Goal: Task Accomplishment & Management: Manage account settings

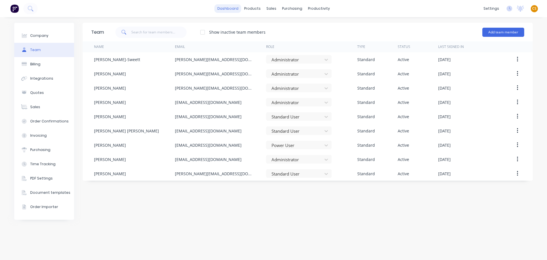
click at [227, 7] on link "dashboard" at bounding box center [228, 8] width 27 height 9
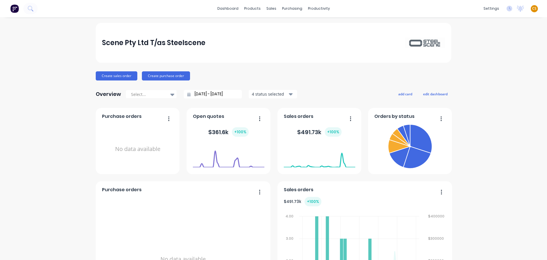
click at [532, 7] on span "CS" at bounding box center [534, 8] width 4 height 5
click at [481, 73] on div "Sign out" at bounding box center [485, 71] width 15 height 5
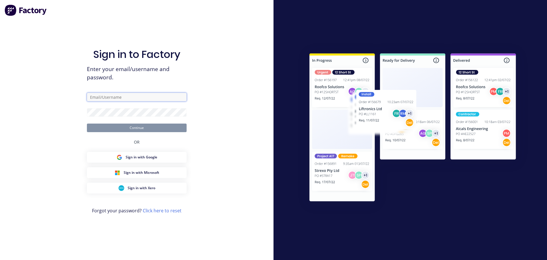
click at [97, 97] on input "text" at bounding box center [137, 97] width 100 height 9
type input "cat"
click at [113, 95] on input "text" at bounding box center [137, 97] width 100 height 9
type input "cathy@factory.app"
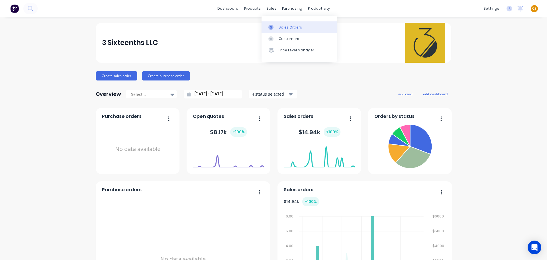
click at [280, 24] on link "Sales Orders" at bounding box center [300, 26] width 76 height 11
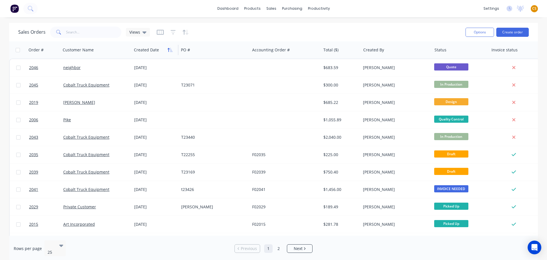
click at [168, 51] on icon "button" at bounding box center [169, 50] width 2 height 4
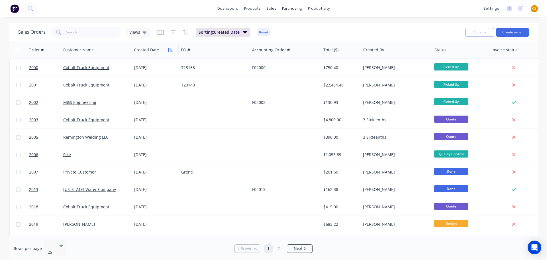
click at [168, 49] on icon "button" at bounding box center [169, 50] width 2 height 4
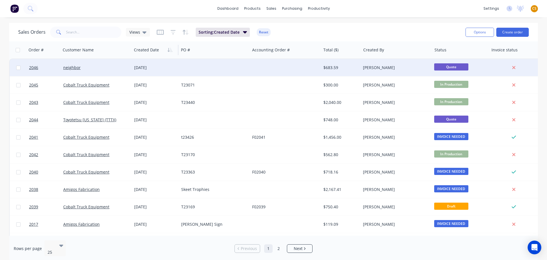
click at [93, 69] on div "neighbor" at bounding box center [94, 68] width 63 height 6
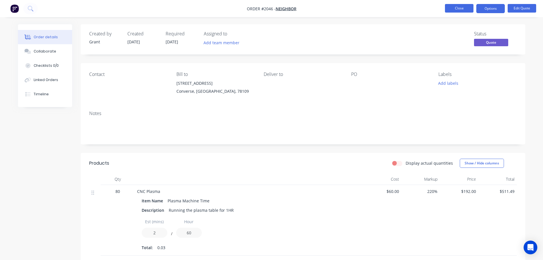
click at [455, 10] on button "Close" at bounding box center [459, 8] width 28 height 9
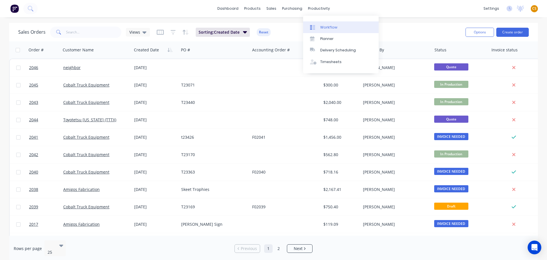
click at [326, 26] on div "Workflow" at bounding box center [328, 27] width 17 height 5
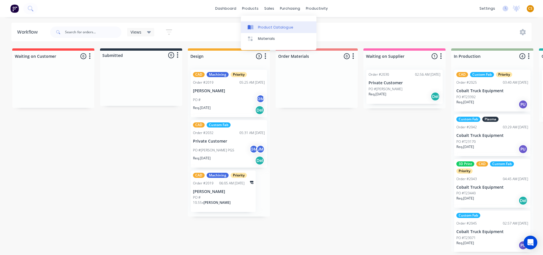
click at [273, 26] on div "Product Catalogue" at bounding box center [275, 27] width 35 height 5
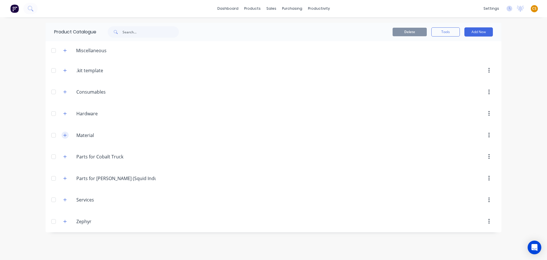
click at [66, 134] on icon "button" at bounding box center [64, 135] width 3 height 4
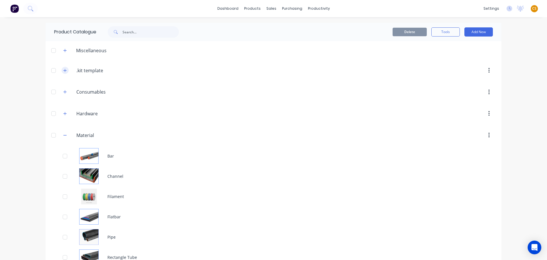
click at [62, 71] on button "button" at bounding box center [65, 70] width 7 height 7
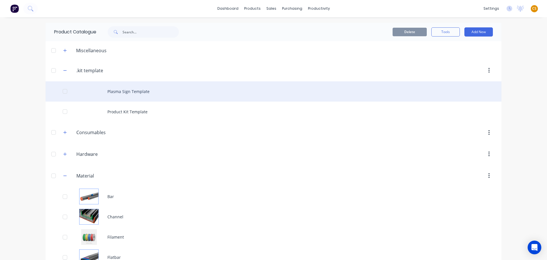
click at [124, 90] on div "Plasma Sign Template" at bounding box center [274, 91] width 456 height 20
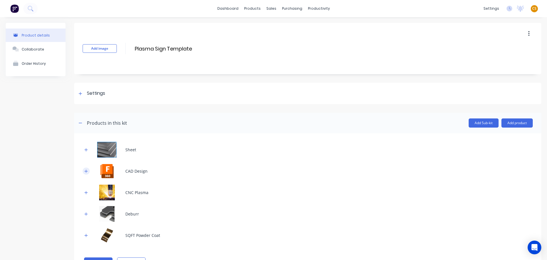
click at [87, 170] on icon "button" at bounding box center [85, 171] width 3 height 4
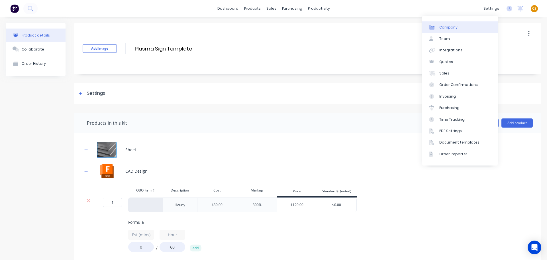
click at [450, 28] on div "Company" at bounding box center [448, 27] width 18 height 5
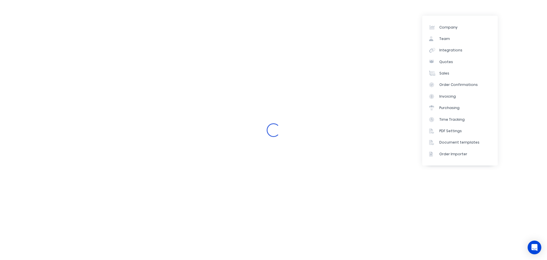
select select "US"
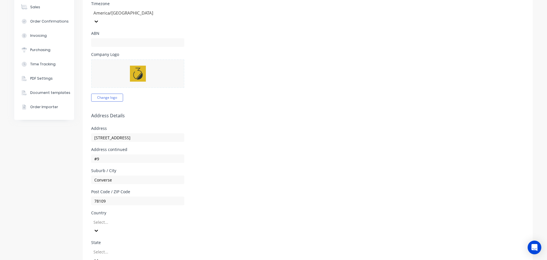
scroll to position [171, 0]
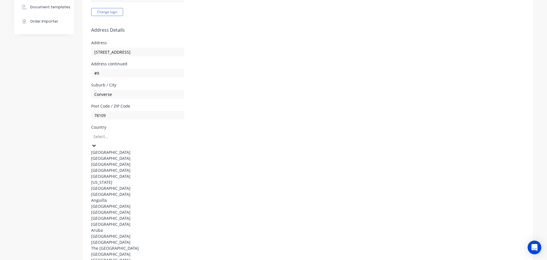
click at [109, 133] on div at bounding box center [134, 136] width 82 height 7
type input "un"
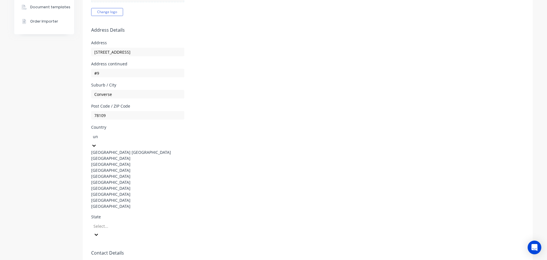
scroll to position [22, 0]
click at [138, 201] on div "[GEOGRAPHIC_DATA]" at bounding box center [133, 200] width 85 height 6
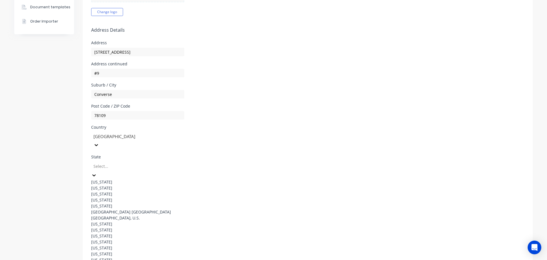
click at [152, 162] on div at bounding box center [134, 165] width 82 height 7
type input "te"
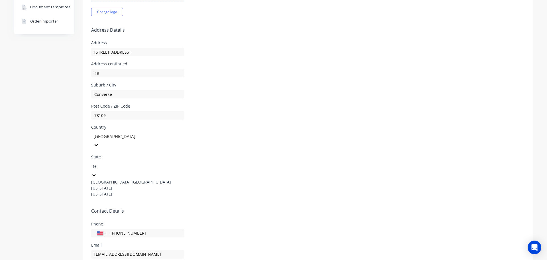
click at [117, 191] on div "Texas" at bounding box center [133, 194] width 85 height 6
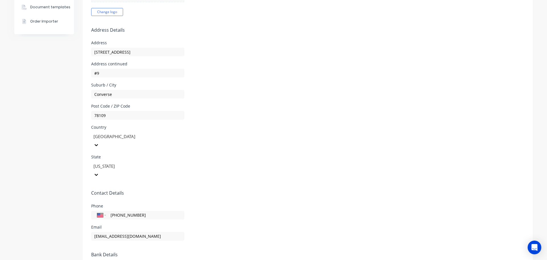
click at [294, 204] on div "Phone International Afghanistan Åland Islands Albania Algeria American Samoa An…" at bounding box center [307, 211] width 433 height 15
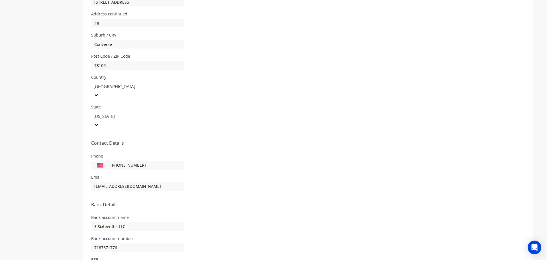
scroll to position [234, 0]
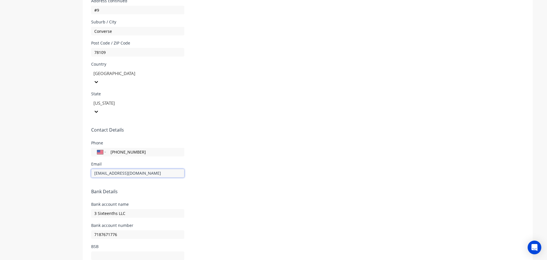
drag, startPoint x: 136, startPoint y: 148, endPoint x: 103, endPoint y: 147, distance: 33.1
click at [103, 169] on input "info@3sixteenths.com" at bounding box center [137, 173] width 93 height 9
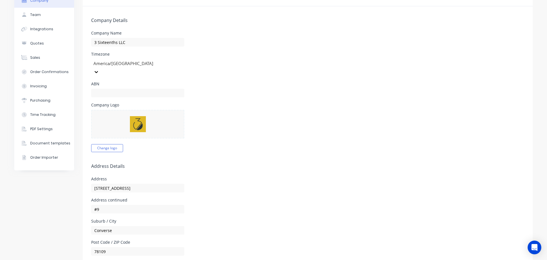
scroll to position [0, 0]
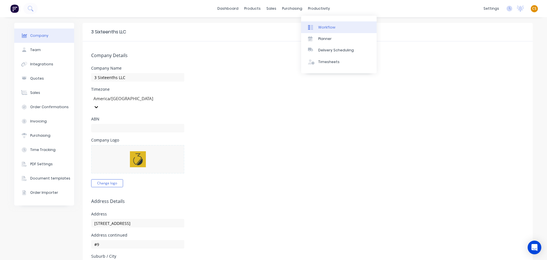
click at [321, 27] on div "Workflow" at bounding box center [326, 27] width 17 height 5
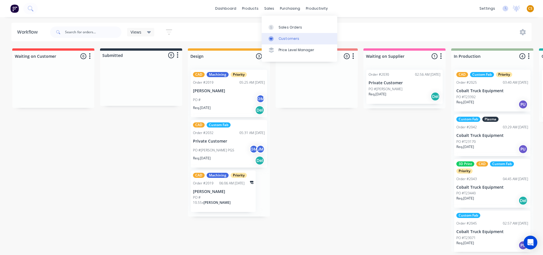
click at [281, 39] on div "Customers" at bounding box center [289, 38] width 21 height 5
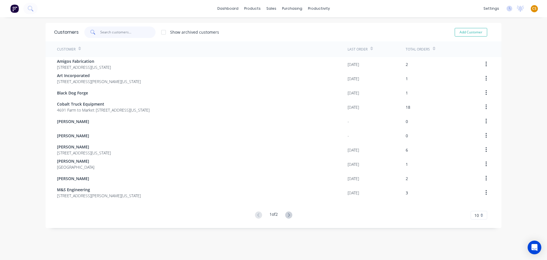
click at [103, 31] on input "text" at bounding box center [128, 31] width 56 height 11
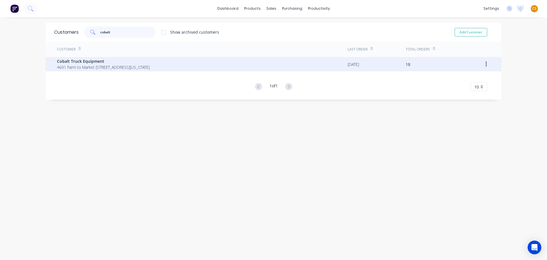
type input "cobalt"
click at [114, 68] on span "4691 Farm to Market 1516 N Converse Texas 78109" at bounding box center [103, 67] width 93 height 6
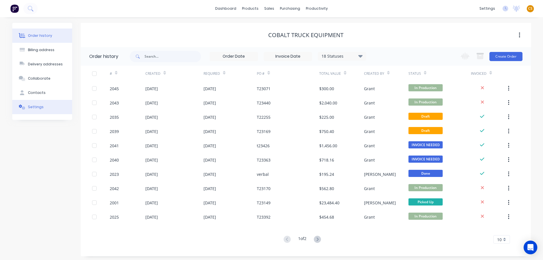
click at [51, 108] on button "Settings" at bounding box center [42, 107] width 60 height 14
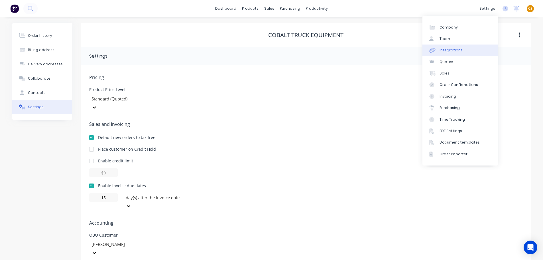
click at [463, 49] on link "Integrations" at bounding box center [460, 49] width 76 height 11
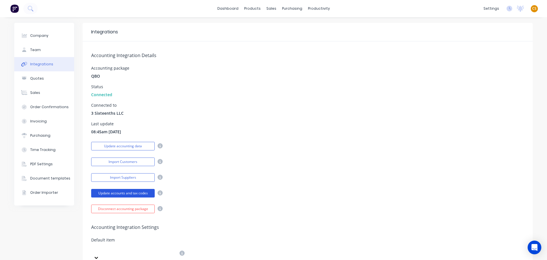
click at [127, 193] on button "Update accounts and tax codes" at bounding box center [123, 193] width 64 height 9
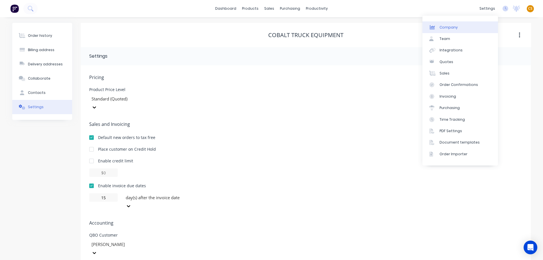
click at [466, 29] on link "Company" at bounding box center [460, 26] width 76 height 11
select select "US"
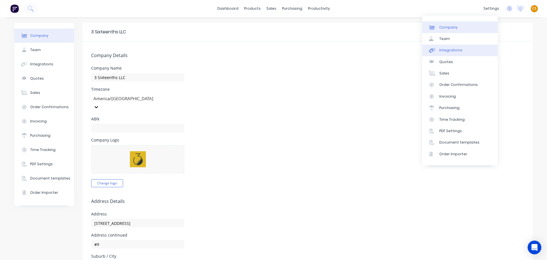
click at [471, 48] on link "Integrations" at bounding box center [460, 49] width 76 height 11
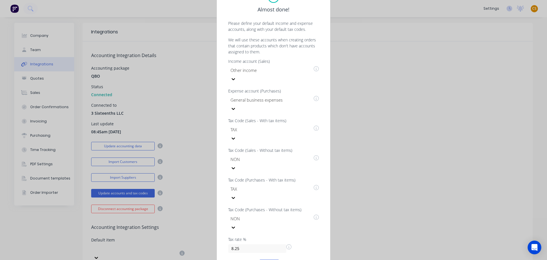
click at [271, 259] on button "Done" at bounding box center [269, 263] width 21 height 9
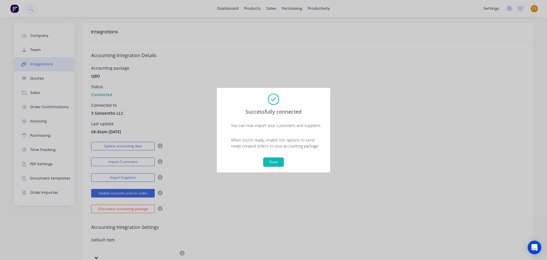
click at [273, 163] on button "Done" at bounding box center [273, 161] width 21 height 9
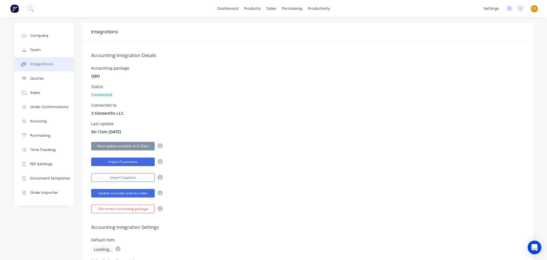
click at [128, 163] on button "Import Customers" at bounding box center [123, 161] width 64 height 9
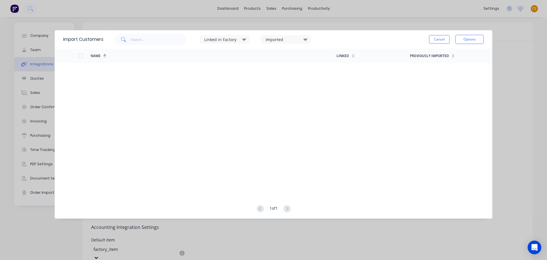
drag, startPoint x: 440, startPoint y: 38, endPoint x: 419, endPoint y: 35, distance: 21.1
click at [440, 38] on button "Cancel" at bounding box center [439, 39] width 21 height 9
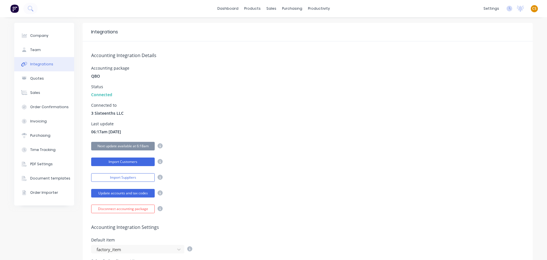
click at [113, 159] on button "Import Customers" at bounding box center [123, 161] width 64 height 9
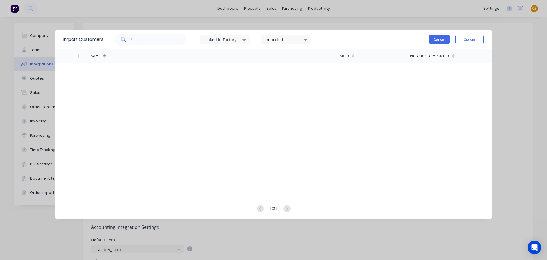
click at [435, 37] on button "Cancel" at bounding box center [439, 39] width 21 height 9
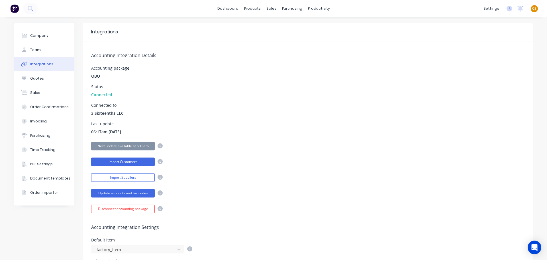
click at [115, 163] on button "Import Customers" at bounding box center [123, 161] width 64 height 9
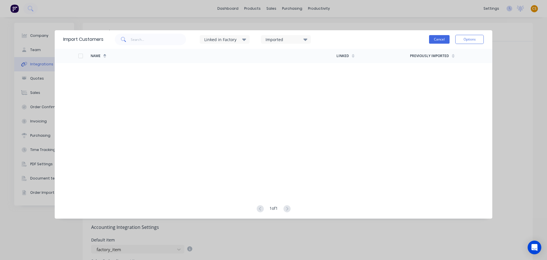
click at [434, 40] on button "Cancel" at bounding box center [439, 39] width 21 height 9
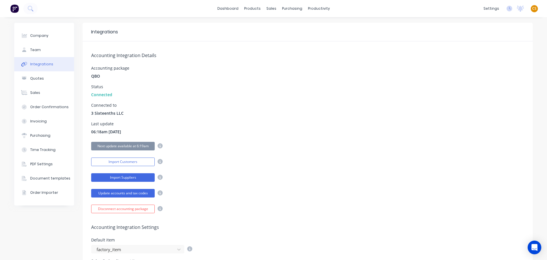
click at [122, 176] on button "Import Suppliers" at bounding box center [123, 177] width 64 height 9
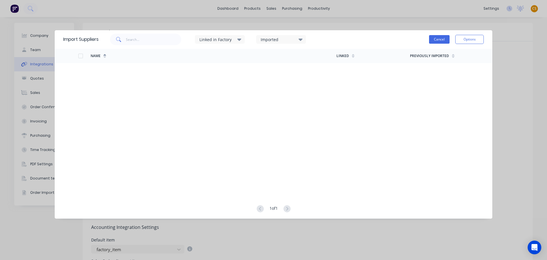
click at [434, 40] on button "Cancel" at bounding box center [439, 39] width 21 height 9
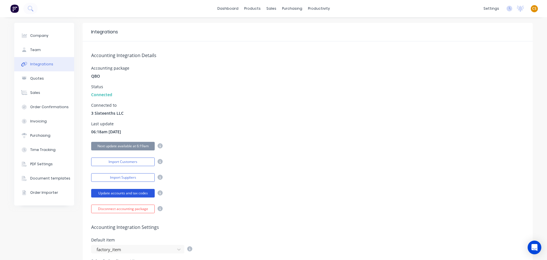
click at [107, 192] on button "Update accounts and tax codes" at bounding box center [123, 193] width 64 height 9
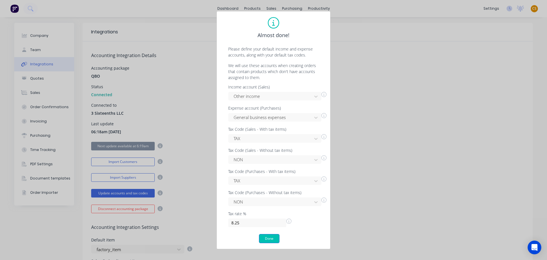
click at [270, 239] on button "Done" at bounding box center [269, 238] width 21 height 9
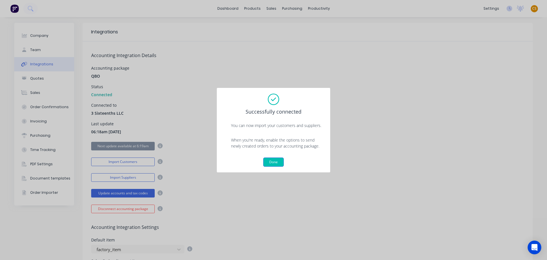
click at [266, 162] on button "Done" at bounding box center [273, 161] width 21 height 9
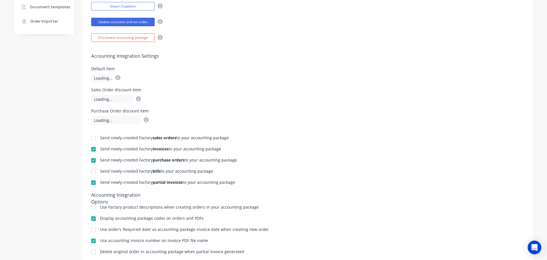
scroll to position [85, 0]
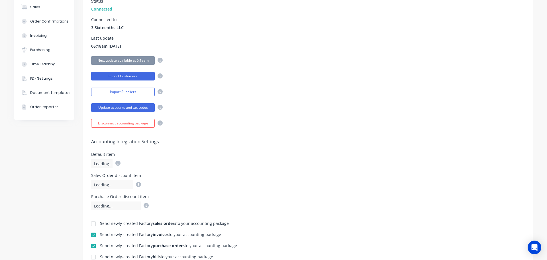
click at [134, 77] on button "Import Customers" at bounding box center [123, 76] width 64 height 9
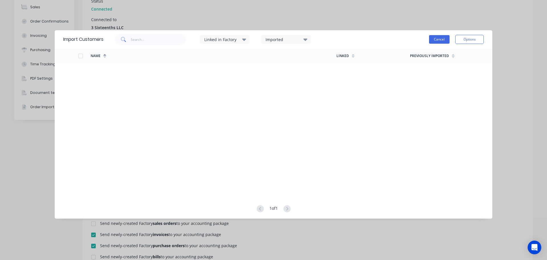
click at [436, 38] on button "Cancel" at bounding box center [439, 39] width 21 height 9
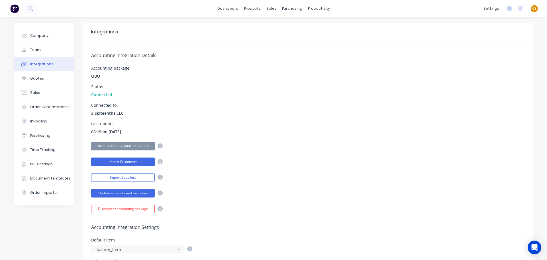
click at [127, 162] on button "Import Customers" at bounding box center [123, 161] width 64 height 9
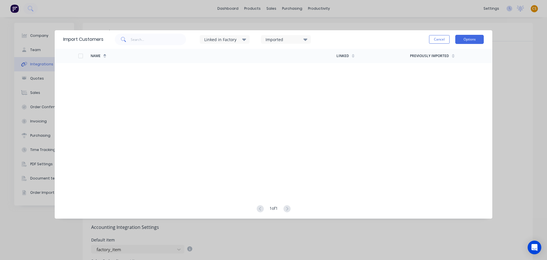
click at [467, 41] on button "Options" at bounding box center [469, 39] width 28 height 9
click at [446, 68] on div "Import all customers" at bounding box center [457, 68] width 44 height 8
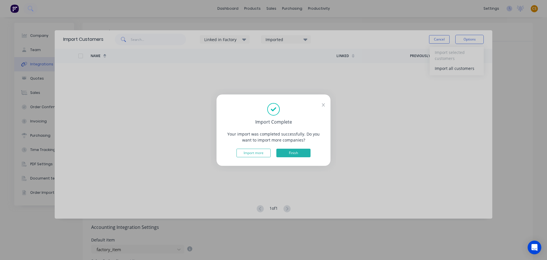
click at [289, 152] on button "Finish" at bounding box center [293, 152] width 34 height 9
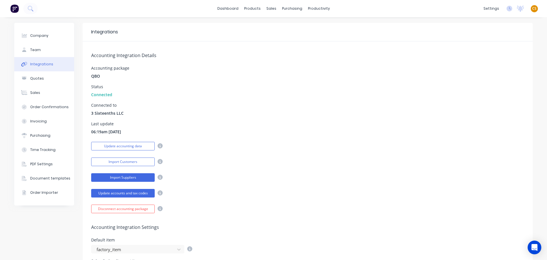
click at [131, 178] on button "Import Suppliers" at bounding box center [123, 177] width 64 height 9
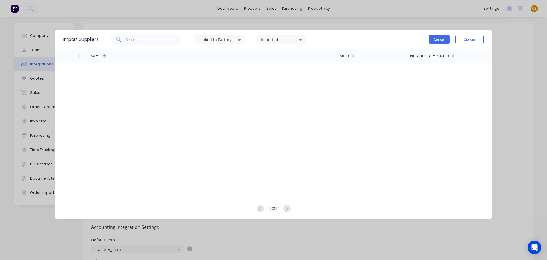
click at [437, 36] on button "Cancel" at bounding box center [439, 39] width 21 height 9
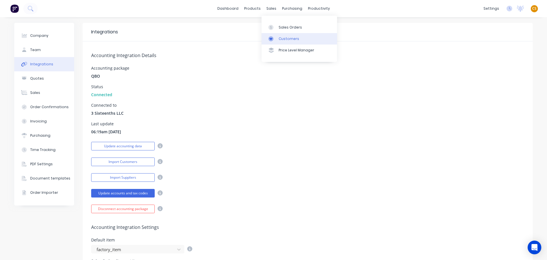
click at [282, 38] on div "Customers" at bounding box center [289, 38] width 21 height 5
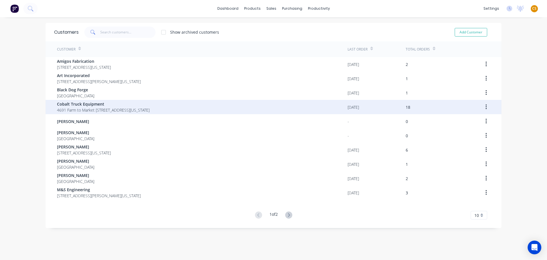
click at [94, 109] on span "4691 Farm to Market [STREET_ADDRESS][US_STATE]" at bounding box center [103, 110] width 93 height 6
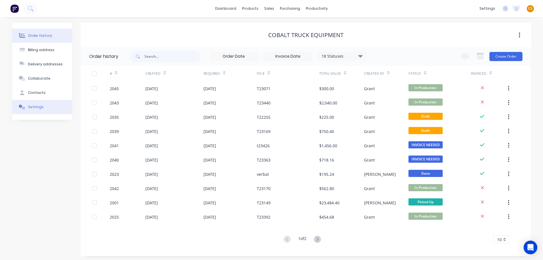
click at [55, 109] on button "Settings" at bounding box center [42, 107] width 60 height 14
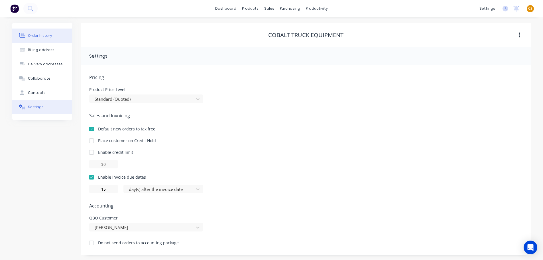
click at [47, 36] on div "Order history" at bounding box center [40, 35] width 24 height 5
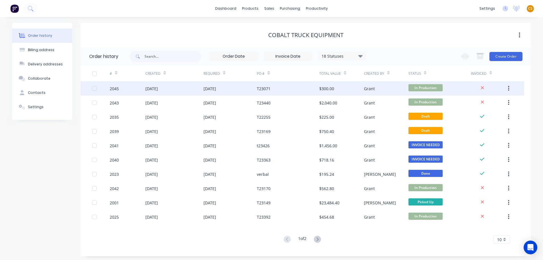
click at [131, 89] on div "2045" at bounding box center [128, 88] width 36 height 14
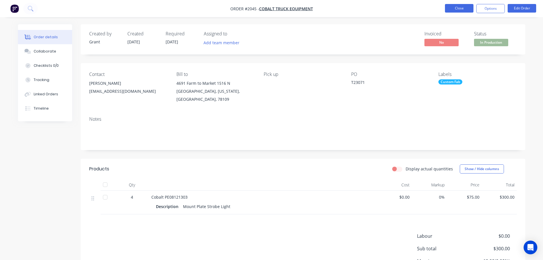
click at [461, 7] on button "Close" at bounding box center [459, 8] width 28 height 9
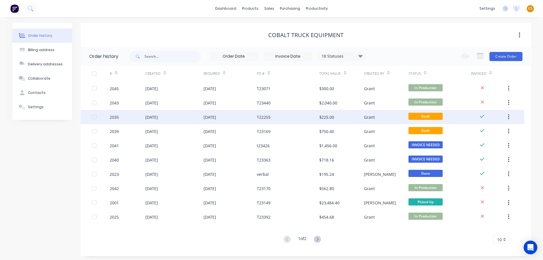
click at [131, 117] on div "2035" at bounding box center [128, 117] width 36 height 14
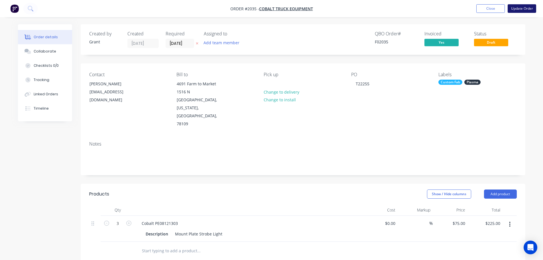
click at [516, 9] on button "Update Order" at bounding box center [521, 8] width 28 height 9
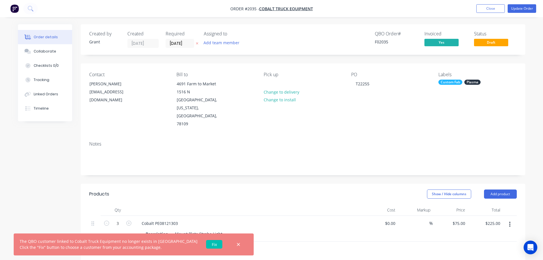
click at [206, 244] on link "Fix" at bounding box center [214, 244] width 16 height 9
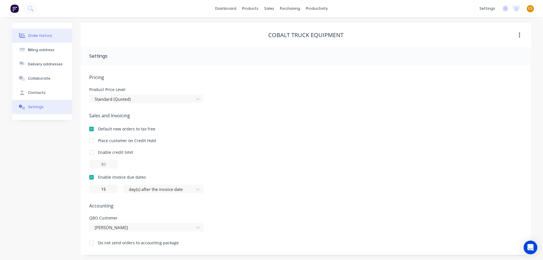
click at [42, 34] on div "Order history" at bounding box center [40, 35] width 24 height 5
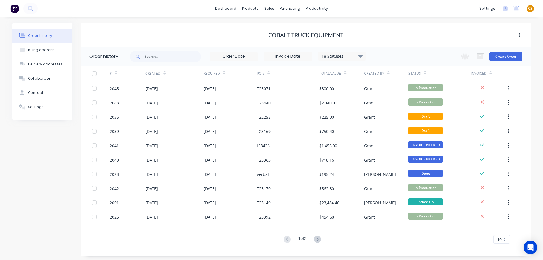
click at [401, 10] on div "dashboard products sales purchasing productivity dashboard products Product Cat…" at bounding box center [271, 8] width 543 height 17
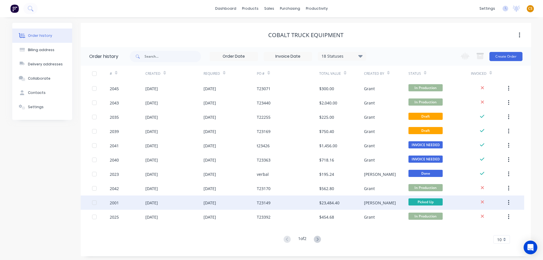
click at [128, 204] on div "2001" at bounding box center [128, 202] width 36 height 14
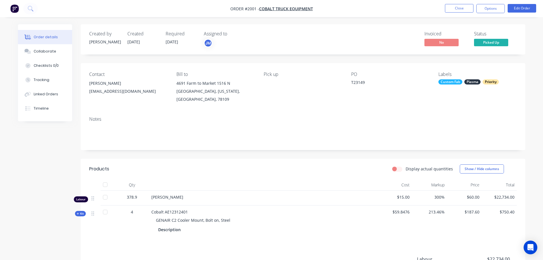
click at [79, 211] on span "Kit" at bounding box center [80, 213] width 7 height 4
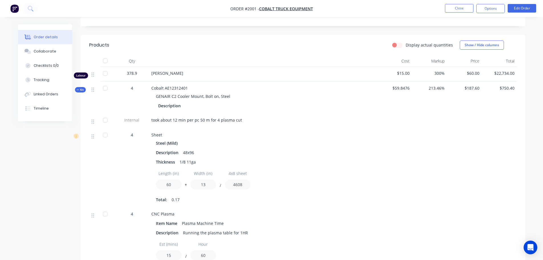
scroll to position [107, 0]
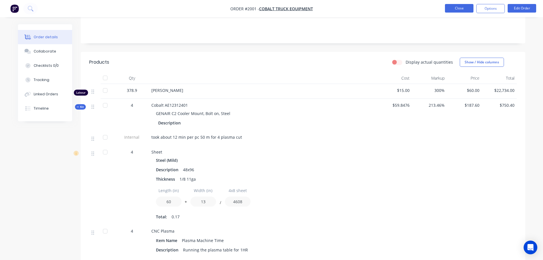
click at [452, 9] on button "Close" at bounding box center [459, 8] width 28 height 9
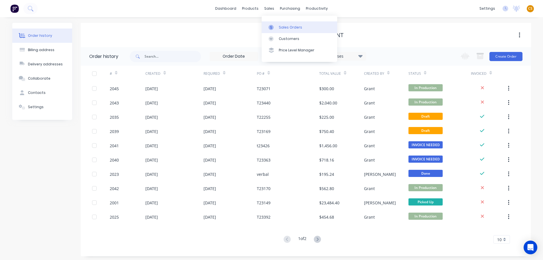
click at [285, 27] on div "Sales Orders" at bounding box center [290, 27] width 23 height 5
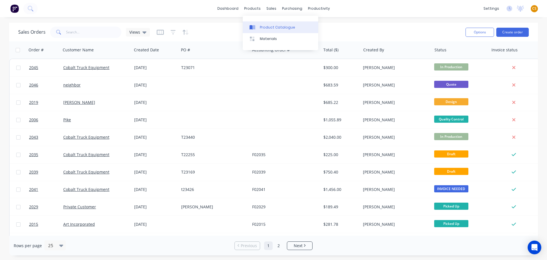
click at [264, 26] on div "Product Catalogue" at bounding box center [277, 27] width 35 height 5
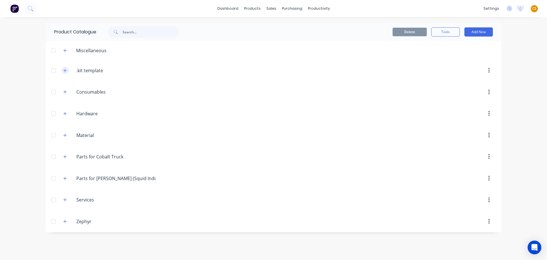
click at [64, 70] on icon "button" at bounding box center [64, 70] width 3 height 4
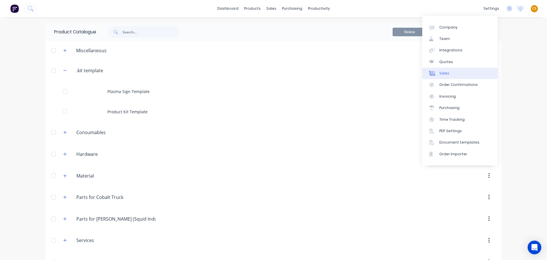
click at [457, 73] on link "Sales" at bounding box center [460, 73] width 76 height 11
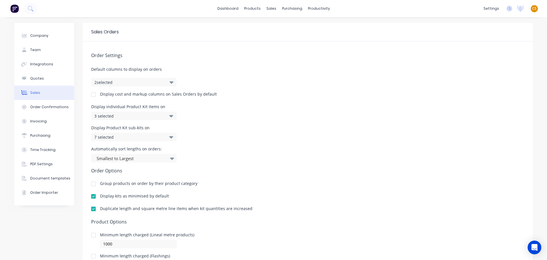
click at [136, 138] on div "7 selected" at bounding box center [127, 137] width 67 height 6
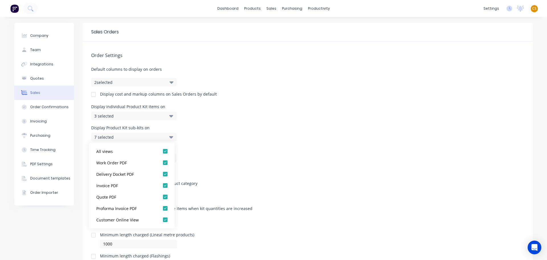
click at [281, 139] on div "Display Product Kit sub-kits on 7 selected" at bounding box center [307, 133] width 433 height 15
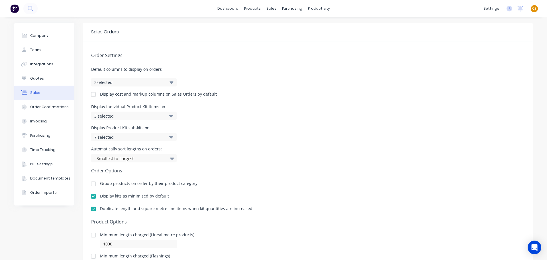
click at [146, 117] on div "3 selected" at bounding box center [127, 116] width 67 height 6
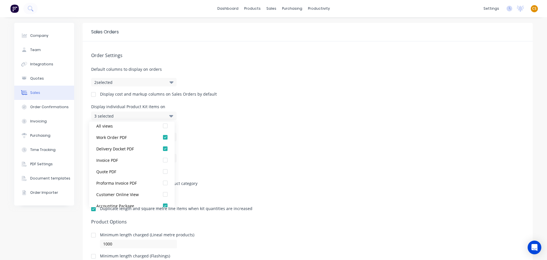
scroll to position [11, 0]
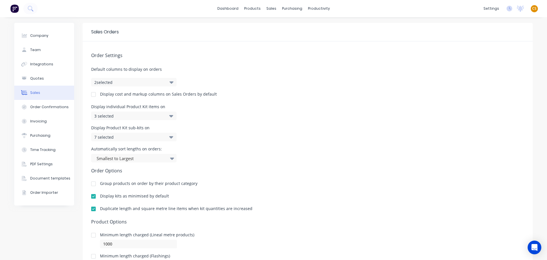
click at [222, 148] on div "Automatically sort lengths on orders: Smallest to Largest" at bounding box center [307, 154] width 433 height 15
click at [131, 117] on div "3 selected" at bounding box center [127, 116] width 67 height 6
click at [240, 140] on div "Display Product Kit sub-kits on 7 selected" at bounding box center [307, 133] width 433 height 15
click at [116, 137] on div "7 selected" at bounding box center [127, 137] width 67 height 6
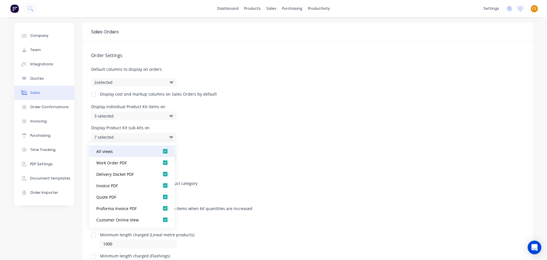
click at [161, 152] on div at bounding box center [165, 150] width 11 height 11
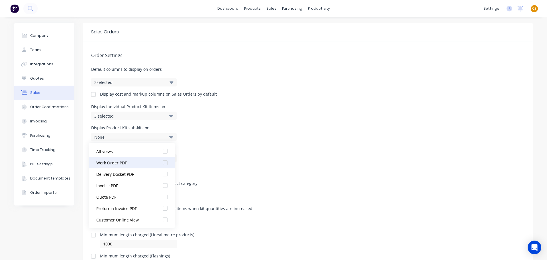
click at [161, 163] on div at bounding box center [165, 162] width 11 height 11
click at [161, 174] on div at bounding box center [165, 173] width 11 height 11
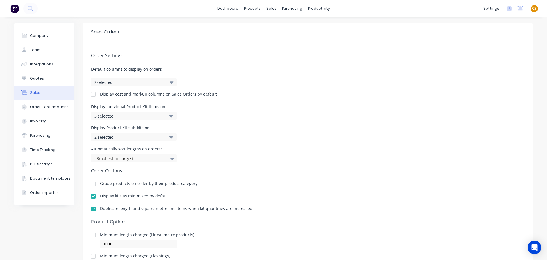
click at [252, 168] on h5 "Order Options" at bounding box center [307, 170] width 433 height 5
click at [270, 27] on div "Product Catalogue" at bounding box center [275, 27] width 35 height 5
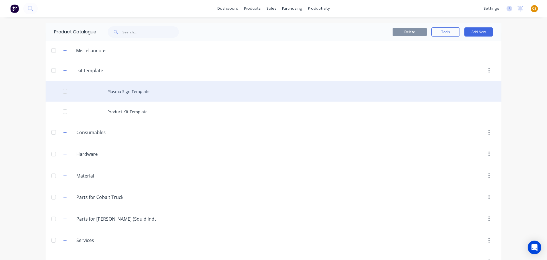
click at [121, 91] on div "Plasma Sign Template" at bounding box center [274, 91] width 456 height 20
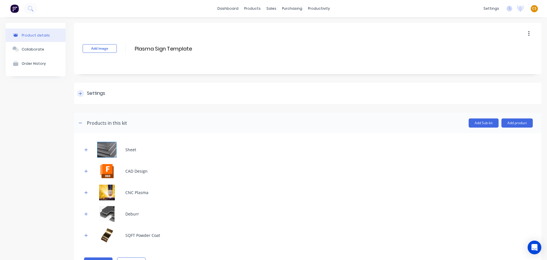
click at [80, 93] on icon at bounding box center [80, 93] width 3 height 4
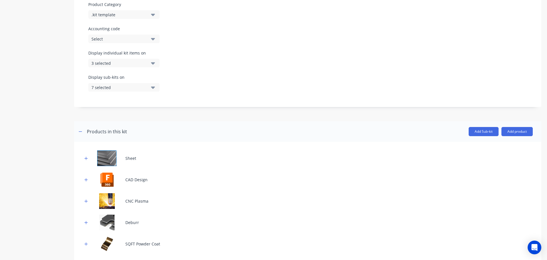
scroll to position [171, 0]
click at [128, 64] on div "3 selected" at bounding box center [118, 63] width 55 height 6
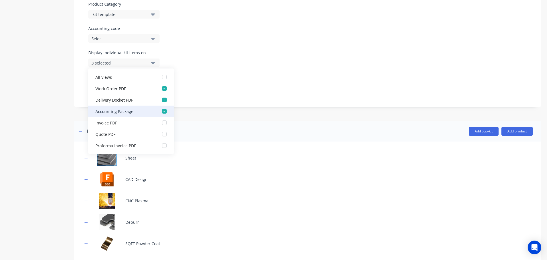
click at [160, 111] on div "button" at bounding box center [164, 110] width 11 height 11
click at [219, 74] on div "Display sub-kits on 7 selected" at bounding box center [307, 86] width 439 height 24
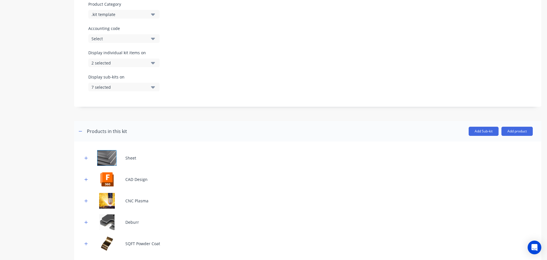
click at [132, 87] on div "7 selected" at bounding box center [118, 87] width 55 height 6
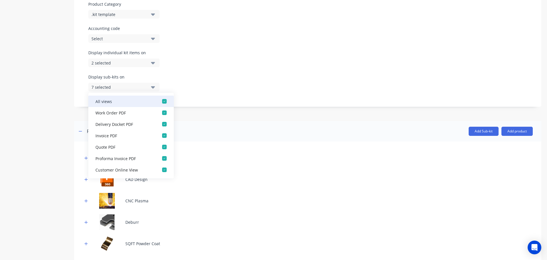
click at [160, 102] on div "button" at bounding box center [164, 100] width 11 height 11
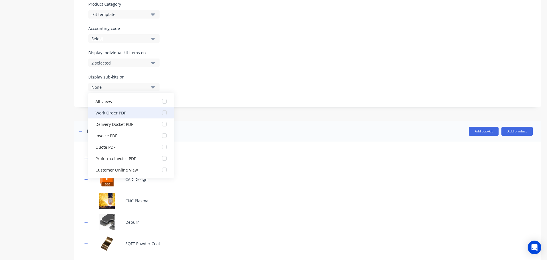
click at [161, 113] on div "button" at bounding box center [164, 112] width 11 height 11
click at [160, 124] on div "button" at bounding box center [164, 123] width 11 height 11
click at [236, 83] on div "Display sub-kits on 2 selected" at bounding box center [307, 86] width 439 height 24
click at [41, 101] on div "Product details Collaborate Order History" at bounding box center [36, 70] width 60 height 437
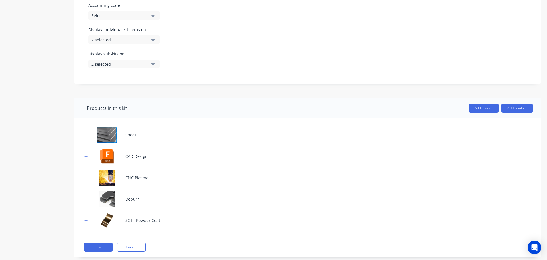
scroll to position [206, 0]
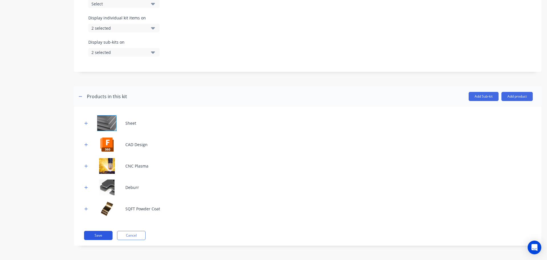
click at [95, 235] on button "Save" at bounding box center [98, 235] width 28 height 9
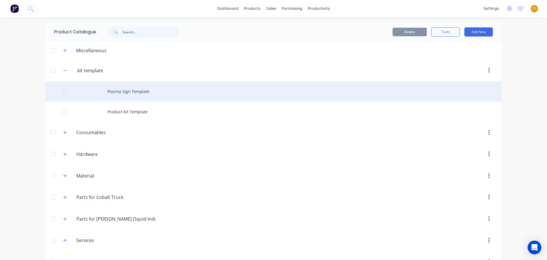
click at [131, 90] on div "Plasma Sign Template" at bounding box center [274, 91] width 456 height 20
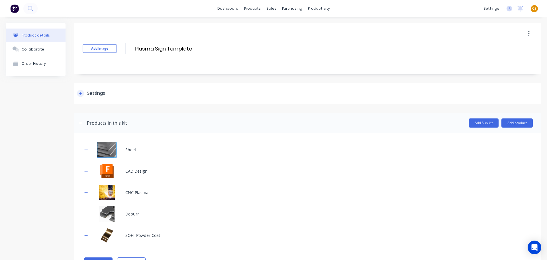
click at [78, 93] on div at bounding box center [80, 93] width 7 height 7
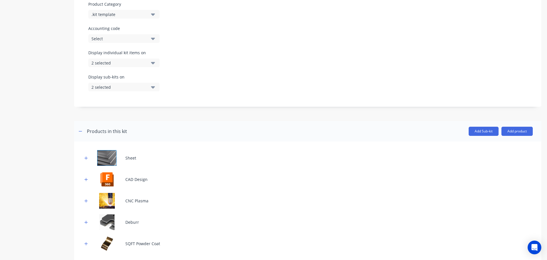
scroll to position [206, 0]
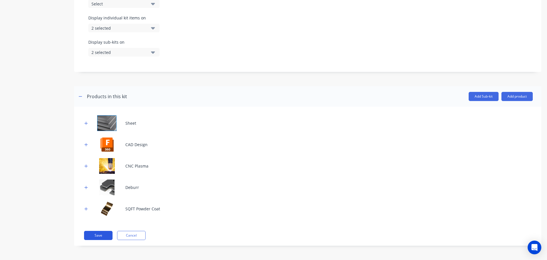
click at [95, 237] on button "Save" at bounding box center [98, 235] width 28 height 9
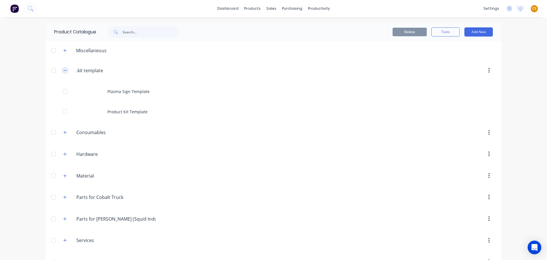
click at [63, 71] on icon "button" at bounding box center [64, 70] width 3 height 4
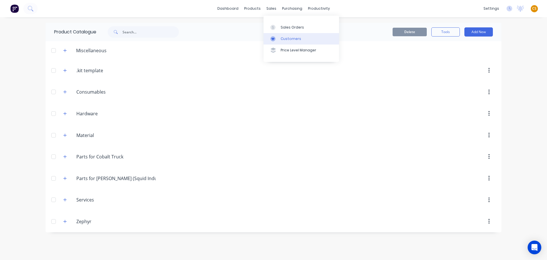
click at [292, 40] on div "Customers" at bounding box center [291, 38] width 21 height 5
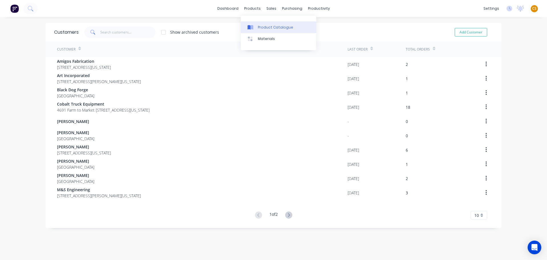
click at [266, 28] on div "Product Catalogue" at bounding box center [275, 27] width 35 height 5
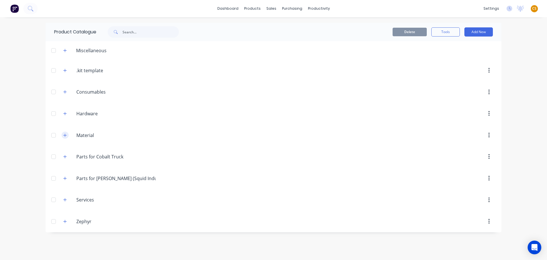
click at [65, 136] on icon "button" at bounding box center [65, 134] width 3 height 3
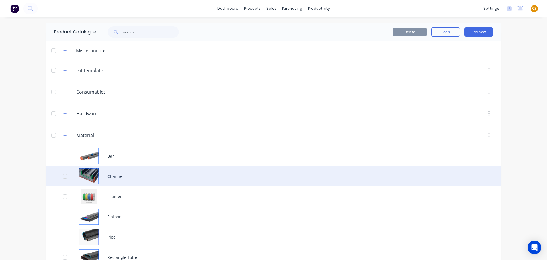
click at [115, 175] on div "Channel" at bounding box center [274, 176] width 456 height 20
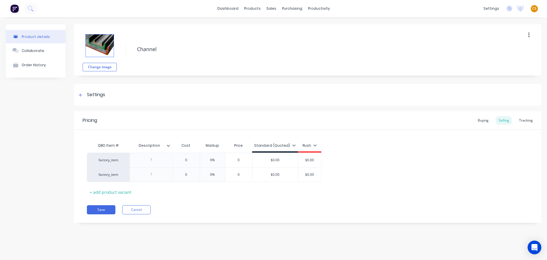
type textarea "x"
click at [527, 121] on div "Tracking" at bounding box center [525, 120] width 19 height 9
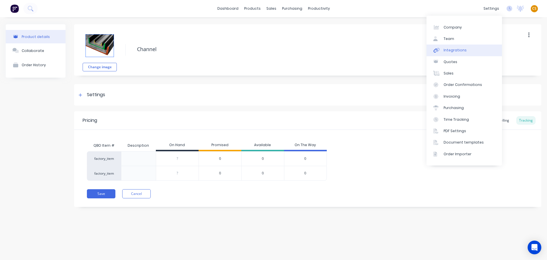
click at [462, 51] on div "Integrations" at bounding box center [455, 50] width 23 height 5
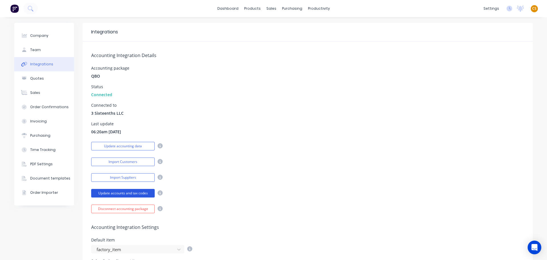
click at [132, 193] on button "Update accounts and tax codes" at bounding box center [123, 193] width 64 height 9
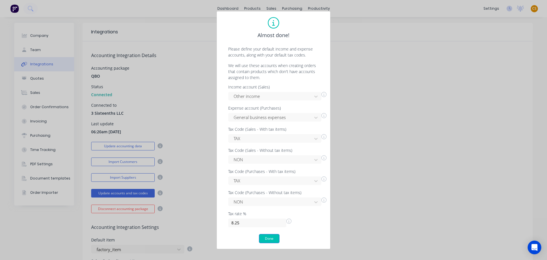
click at [272, 239] on button "Done" at bounding box center [269, 238] width 21 height 9
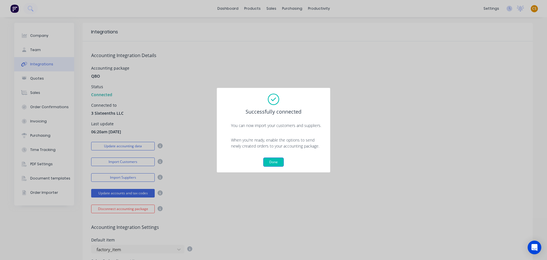
click at [270, 162] on button "Done" at bounding box center [273, 161] width 21 height 9
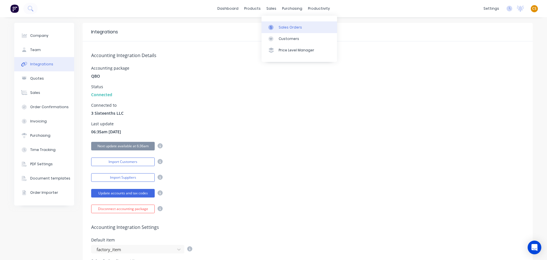
click at [291, 29] on div "Sales Orders" at bounding box center [290, 27] width 23 height 5
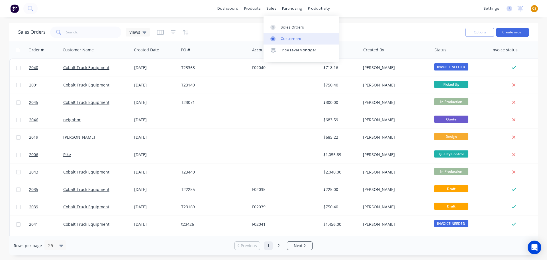
click at [289, 41] on link "Customers" at bounding box center [302, 38] width 76 height 11
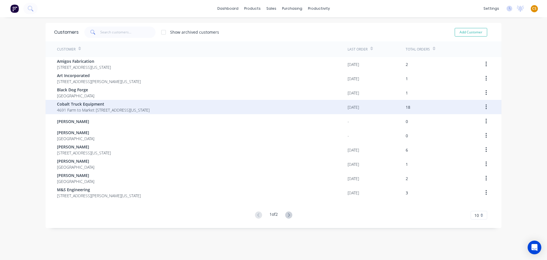
click at [101, 105] on span "Cobalt Truck Equipment" at bounding box center [103, 104] width 93 height 6
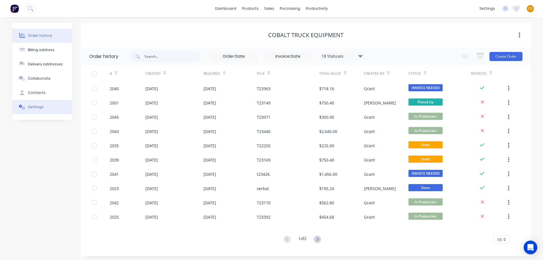
click at [50, 106] on button "Settings" at bounding box center [42, 107] width 60 height 14
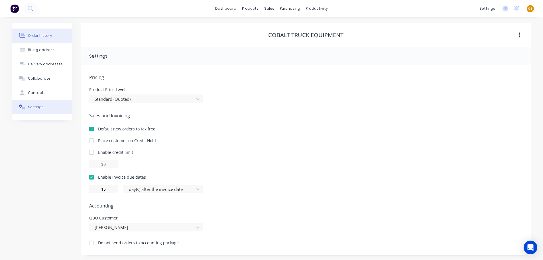
click at [53, 38] on button "Order history" at bounding box center [42, 35] width 60 height 14
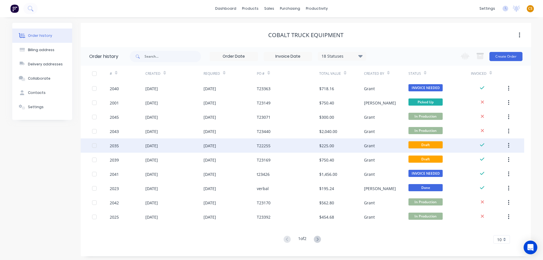
click at [157, 147] on div "[DATE]" at bounding box center [151, 145] width 13 height 6
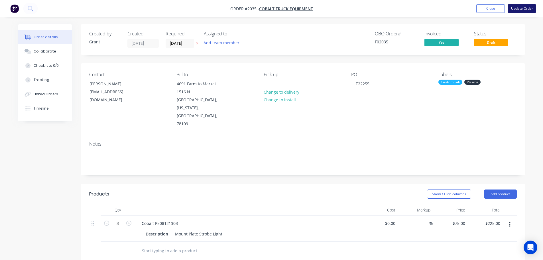
click at [523, 8] on button "Update Order" at bounding box center [521, 8] width 28 height 9
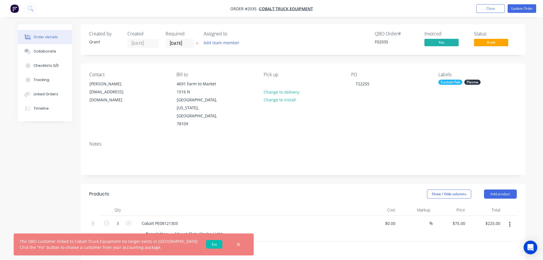
click at [206, 243] on link "Fix" at bounding box center [214, 244] width 16 height 9
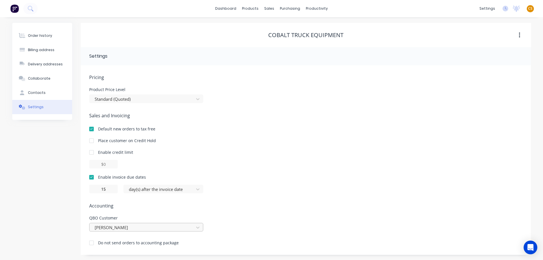
click at [151, 228] on div at bounding box center [142, 227] width 97 height 7
click at [150, 238] on div "No customer" at bounding box center [146, 240] width 114 height 11
click at [147, 228] on div at bounding box center [142, 227] width 97 height 7
type input "[PERSON_NAME]"
click at [38, 209] on div "Order history Billing address Delivery addresses Collaborate Contacts Settings" at bounding box center [42, 139] width 60 height 232
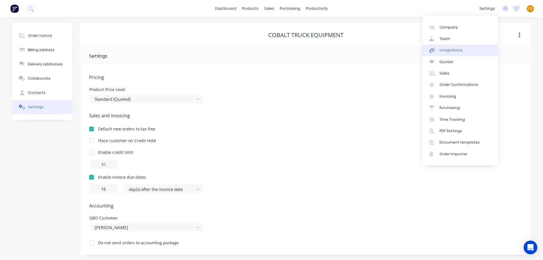
click at [452, 52] on div "Integrations" at bounding box center [450, 50] width 23 height 5
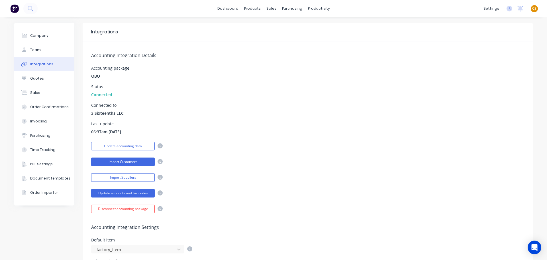
click at [133, 162] on button "Import Customers" at bounding box center [123, 161] width 64 height 9
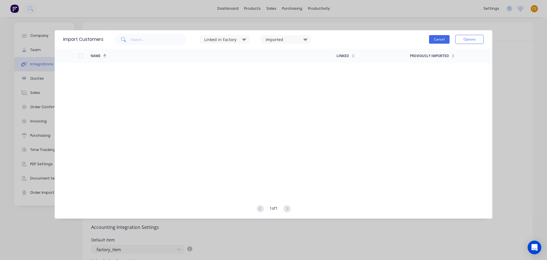
click at [441, 41] on button "Cancel" at bounding box center [439, 39] width 21 height 9
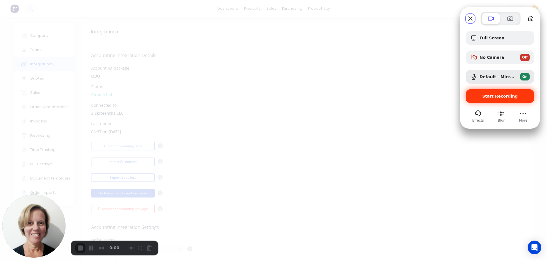
click at [490, 98] on span "Start Recording" at bounding box center [500, 96] width 36 height 5
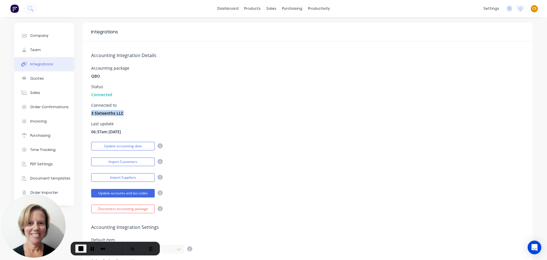
drag, startPoint x: 87, startPoint y: 112, endPoint x: 127, endPoint y: 113, distance: 39.0
click at [127, 113] on div "Accounting Integration Details Accounting package QBO Status Connected Connecte…" at bounding box center [308, 127] width 450 height 172
click at [91, 74] on span "QBO" at bounding box center [95, 76] width 9 height 6
click at [120, 161] on button "Import Customers" at bounding box center [123, 161] width 64 height 9
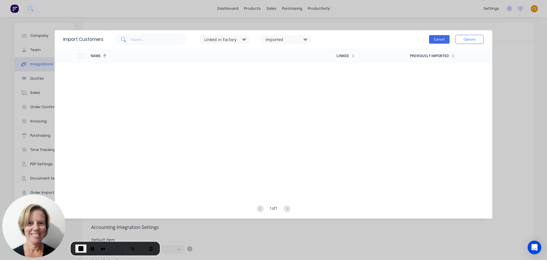
click at [439, 38] on button "Cancel" at bounding box center [439, 39] width 21 height 9
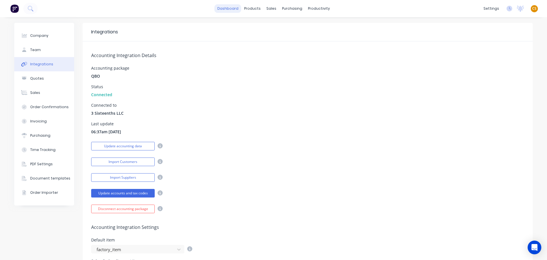
click at [225, 9] on link "dashboard" at bounding box center [228, 8] width 27 height 9
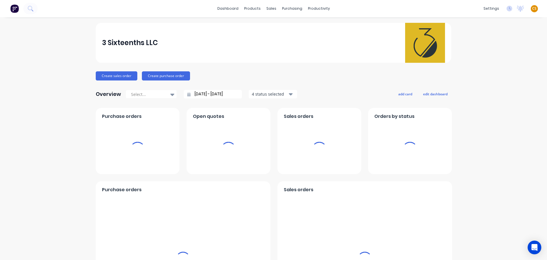
click at [532, 8] on span "CS" at bounding box center [534, 8] width 4 height 5
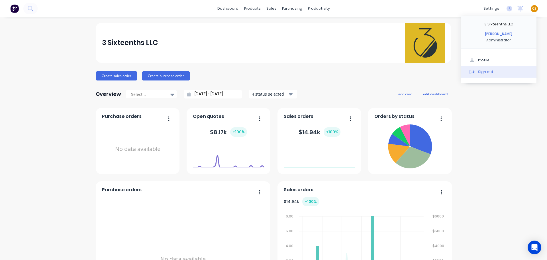
click at [517, 71] on button "Sign out" at bounding box center [499, 71] width 76 height 11
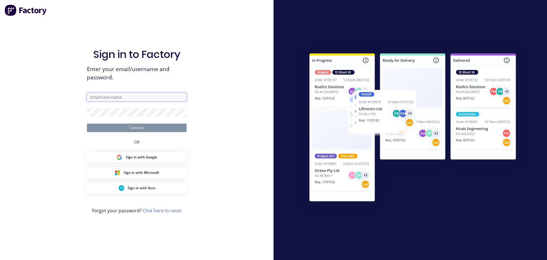
click at [116, 97] on input "text" at bounding box center [137, 97] width 100 height 9
type input "[PERSON_NAME][EMAIL_ADDRESS][DOMAIN_NAME]"
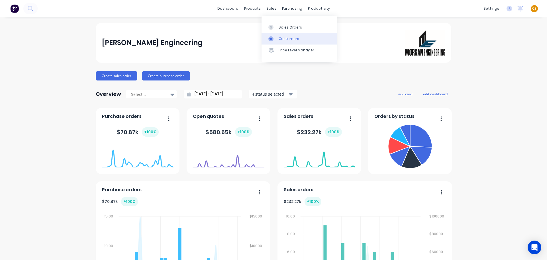
click at [286, 38] on div "Customers" at bounding box center [289, 38] width 21 height 5
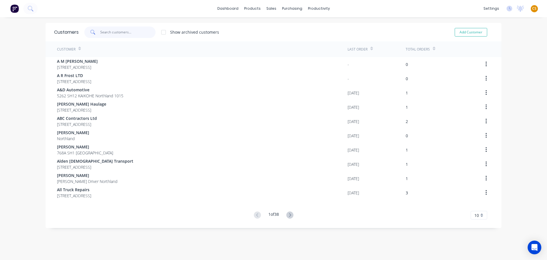
click at [109, 31] on input "text" at bounding box center [128, 31] width 56 height 11
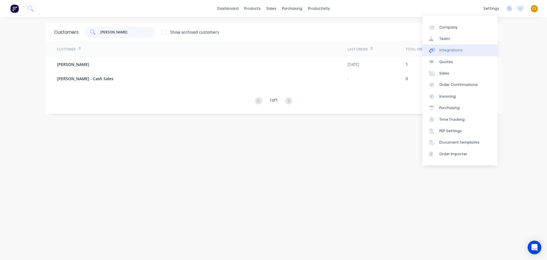
type input "[PERSON_NAME]"
click at [460, 51] on link "Integrations" at bounding box center [460, 49] width 76 height 11
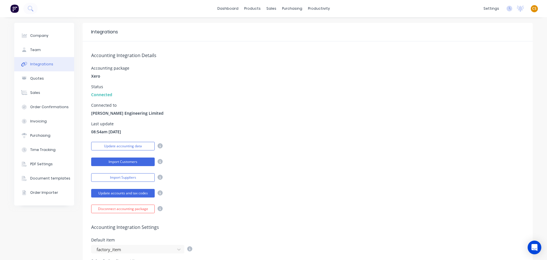
click at [125, 160] on button "Import Customers" at bounding box center [123, 161] width 64 height 9
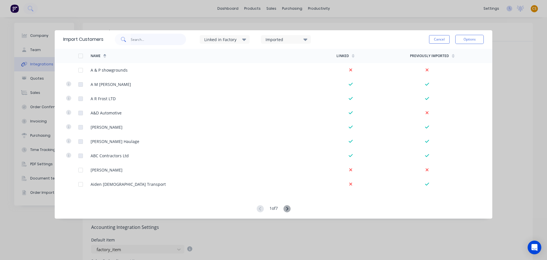
click at [152, 39] on input "text" at bounding box center [159, 39] width 56 height 11
type input "[PERSON_NAME]"
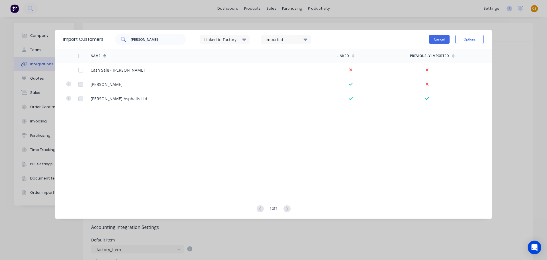
click at [439, 40] on button "Cancel" at bounding box center [439, 39] width 21 height 9
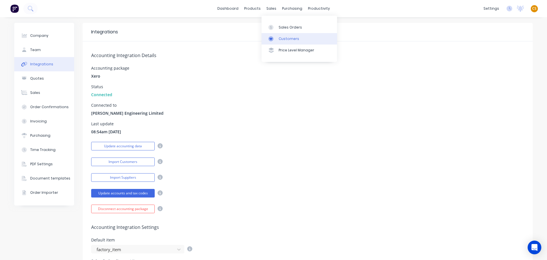
click at [289, 38] on div "Customers" at bounding box center [289, 38] width 21 height 5
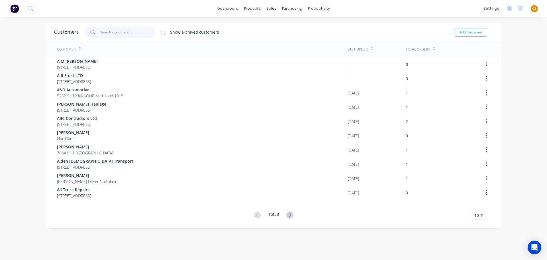
click at [113, 29] on input "text" at bounding box center [128, 31] width 56 height 11
click at [286, 38] on div "Customers" at bounding box center [289, 38] width 21 height 5
click at [386, 12] on div "dashboard products sales purchasing productivity dashboard products Product Cat…" at bounding box center [273, 8] width 547 height 17
click at [104, 32] on input "text" at bounding box center [128, 31] width 56 height 11
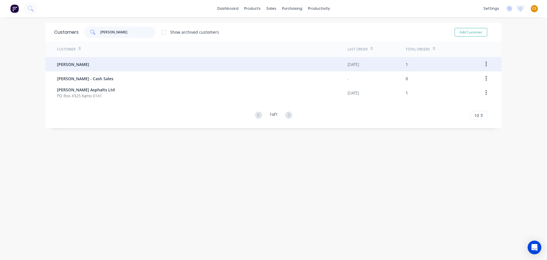
type input "[PERSON_NAME]"
click at [100, 65] on div "[PERSON_NAME]" at bounding box center [202, 64] width 291 height 14
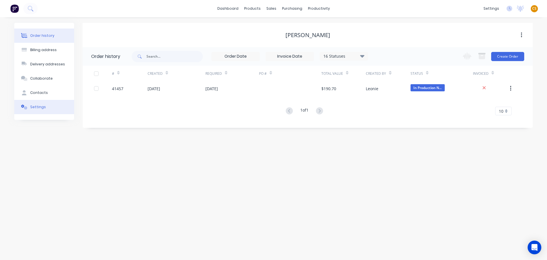
click at [55, 106] on button "Settings" at bounding box center [44, 107] width 60 height 14
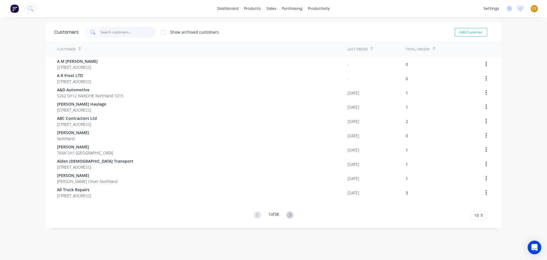
click at [117, 31] on input "text" at bounding box center [128, 31] width 56 height 11
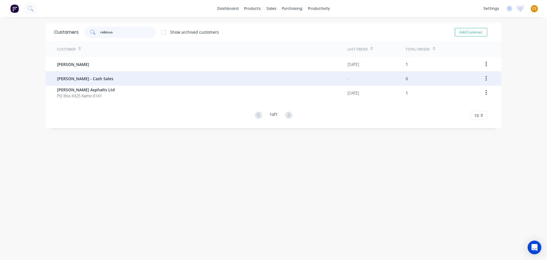
type input "robinso"
click at [114, 78] on div "[PERSON_NAME] - Cash Sales" at bounding box center [202, 78] width 291 height 14
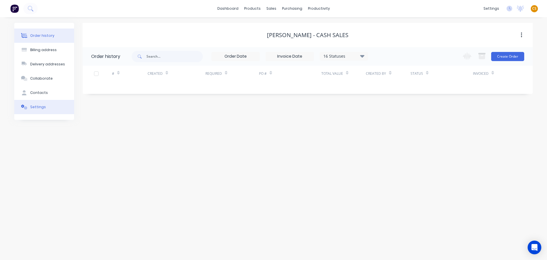
click at [46, 107] on button "Settings" at bounding box center [44, 107] width 60 height 14
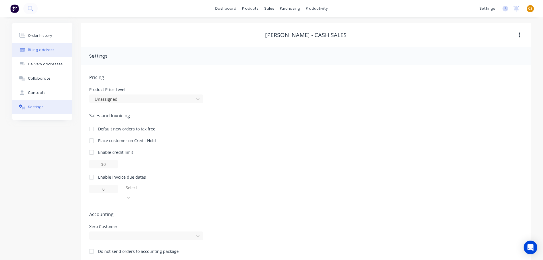
click at [46, 54] on button "Billing address" at bounding box center [42, 50] width 60 height 14
select select "NZ"
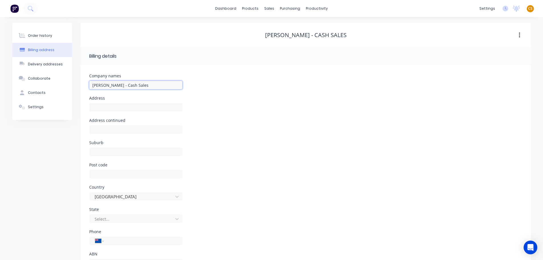
click at [154, 83] on input "[PERSON_NAME] - Cash Sales" at bounding box center [135, 85] width 93 height 9
type input "[PERSON_NAME] - Cash Sales delete this one"
click at [33, 146] on div "Order history Billing address Delivery addresses Collaborate Contacts Settings" at bounding box center [42, 151] width 60 height 257
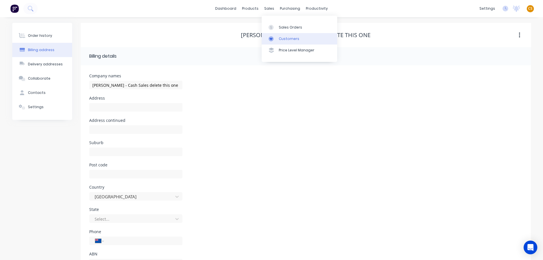
click at [285, 37] on div "Customers" at bounding box center [289, 38] width 21 height 5
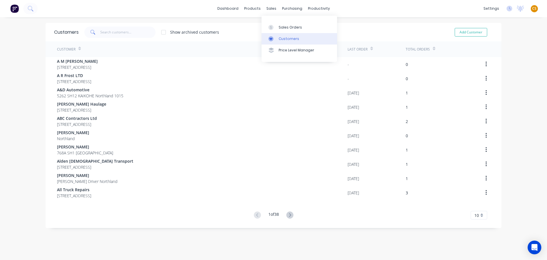
click at [287, 39] on div "Customers" at bounding box center [289, 38] width 21 height 5
click at [106, 31] on input "text" at bounding box center [128, 31] width 56 height 11
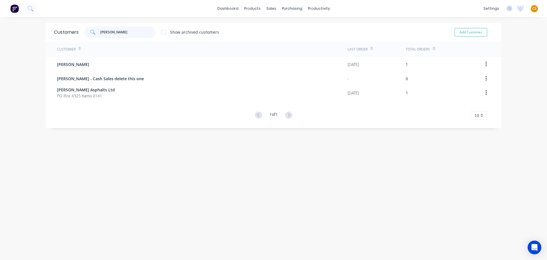
type input "[PERSON_NAME]"
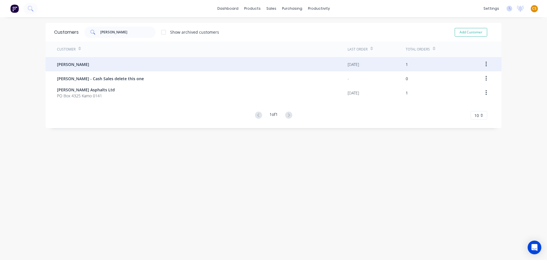
click at [58, 66] on span "[PERSON_NAME]" at bounding box center [73, 64] width 32 height 6
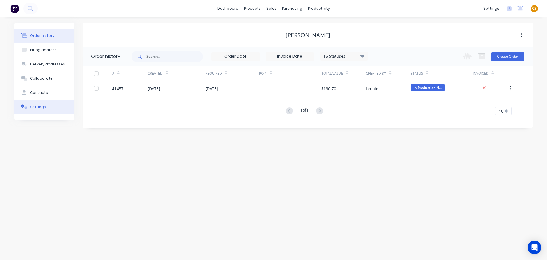
click at [39, 108] on div "Settings" at bounding box center [38, 106] width 16 height 5
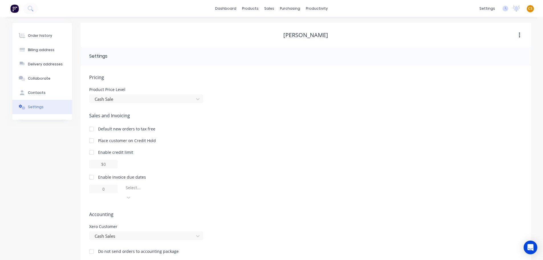
click at [91, 224] on div "Xero Customer" at bounding box center [146, 226] width 114 height 4
drag, startPoint x: 91, startPoint y: 217, endPoint x: 104, endPoint y: 217, distance: 12.6
click at [104, 224] on div "Xero Customer" at bounding box center [146, 226] width 114 height 4
click at [55, 51] on button "Billing address" at bounding box center [42, 50] width 60 height 14
select select "NZ"
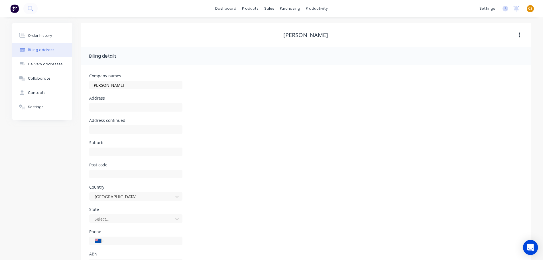
click at [530, 248] on icon "Open Intercom Messenger" at bounding box center [530, 246] width 7 height 7
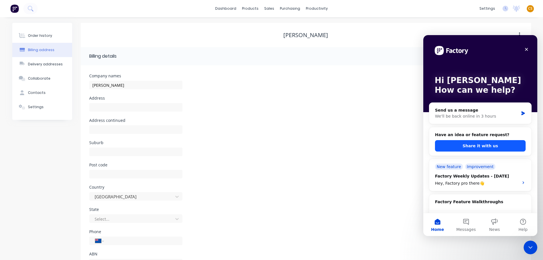
click at [466, 145] on button "Share it with us" at bounding box center [480, 145] width 91 height 11
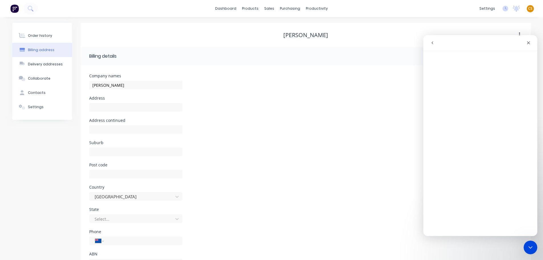
click at [434, 42] on icon "go back" at bounding box center [432, 42] width 5 height 5
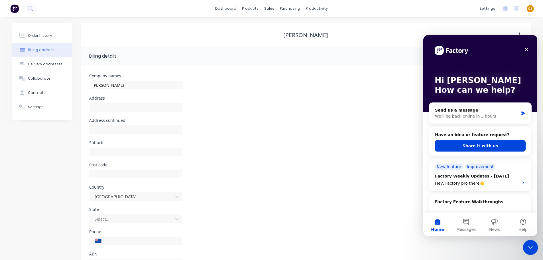
click at [526, 244] on icon "Close Intercom Messenger" at bounding box center [529, 246] width 7 height 7
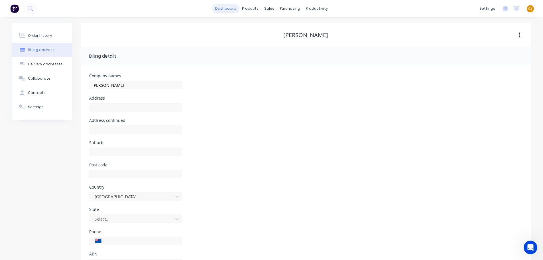
click at [227, 10] on link "dashboard" at bounding box center [225, 8] width 27 height 9
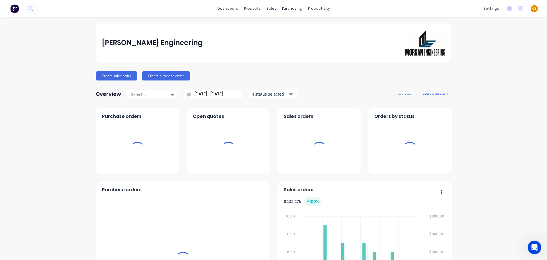
click at [532, 9] on span "CS" at bounding box center [534, 8] width 4 height 5
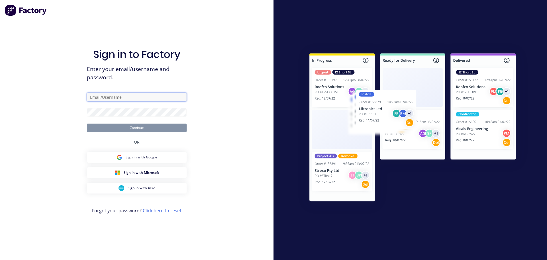
click at [106, 97] on input "text" at bounding box center [137, 97] width 100 height 9
type input "[PERSON_NAME][EMAIL_ADDRESS][DOMAIN_NAME]"
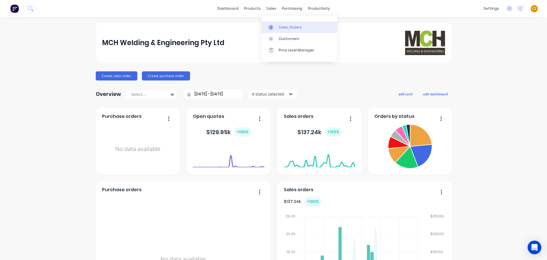
click at [283, 28] on div "Sales Orders" at bounding box center [290, 27] width 23 height 5
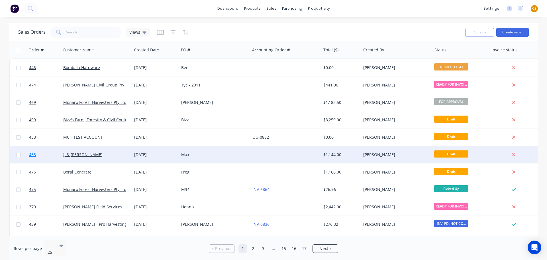
click at [47, 154] on link "463" at bounding box center [46, 154] width 34 height 17
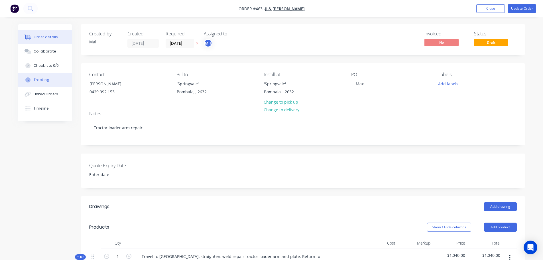
click at [45, 78] on div "Tracking" at bounding box center [42, 79] width 16 height 5
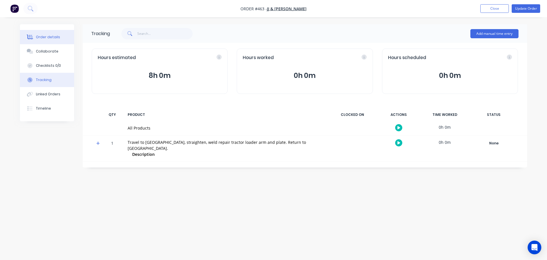
click at [53, 36] on div "Order details" at bounding box center [48, 36] width 24 height 5
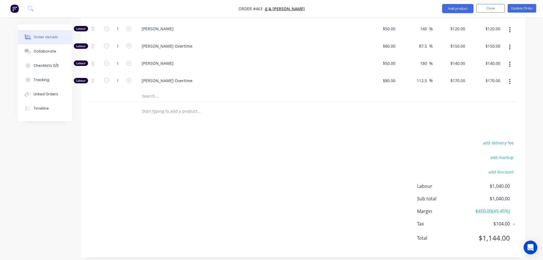
scroll to position [156, 0]
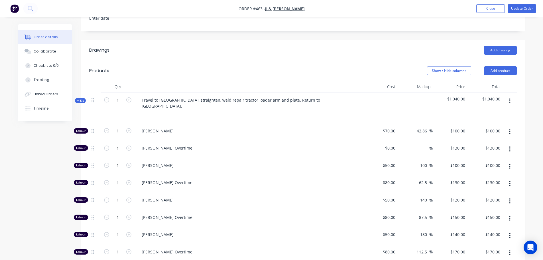
click at [79, 102] on span "Kit" at bounding box center [80, 100] width 7 height 4
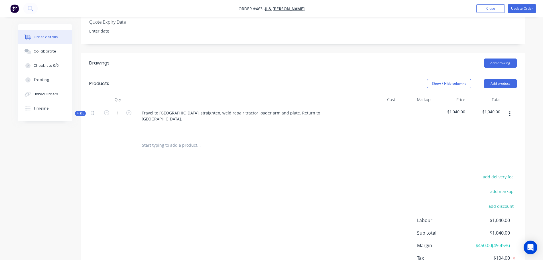
scroll to position [171, 0]
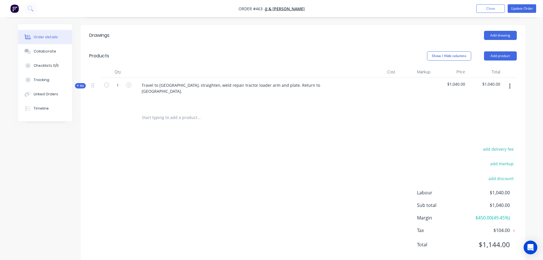
click at [82, 86] on span "Kit" at bounding box center [80, 85] width 7 height 4
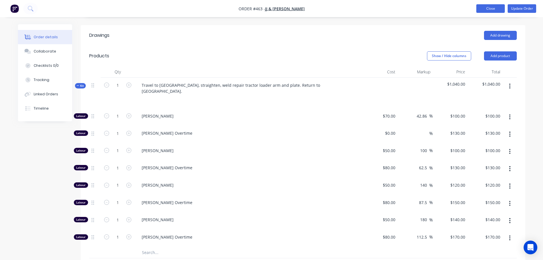
click at [486, 10] on button "Close" at bounding box center [490, 8] width 28 height 9
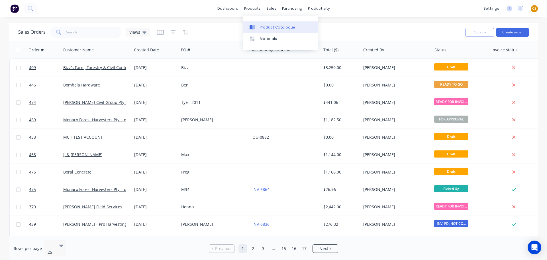
click at [270, 26] on div "Product Catalogue" at bounding box center [277, 27] width 35 height 5
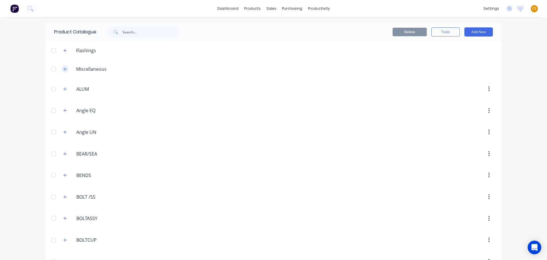
click at [64, 71] on icon "button" at bounding box center [64, 69] width 3 height 4
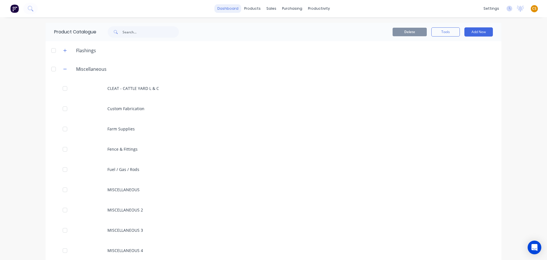
click at [224, 10] on link "dashboard" at bounding box center [228, 8] width 27 height 9
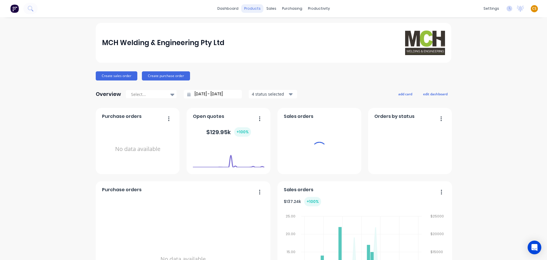
click at [250, 10] on div "products" at bounding box center [252, 8] width 22 height 9
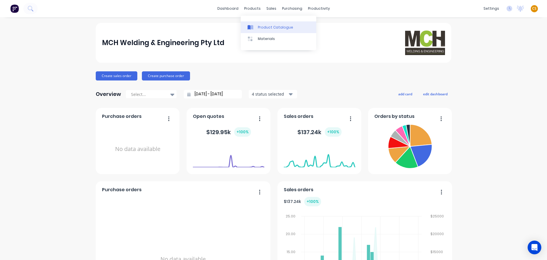
click at [260, 30] on div "Product Catalogue" at bounding box center [275, 27] width 35 height 5
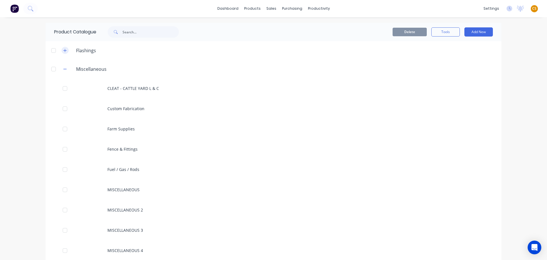
click at [64, 52] on icon "button" at bounding box center [64, 50] width 3 height 4
click at [141, 33] on input "text" at bounding box center [151, 31] width 56 height 11
type input "template"
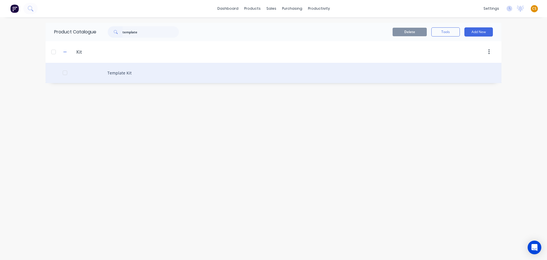
click at [117, 73] on div "Template Kit" at bounding box center [274, 73] width 456 height 20
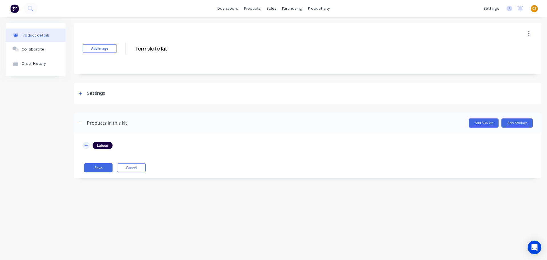
click at [86, 145] on icon "button" at bounding box center [86, 145] width 3 height 3
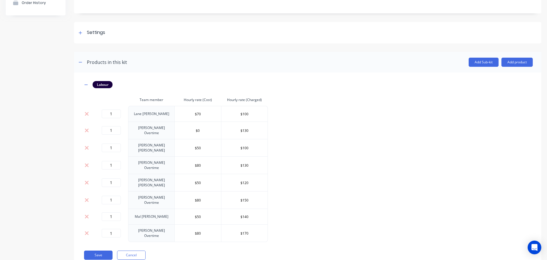
scroll to position [70, 0]
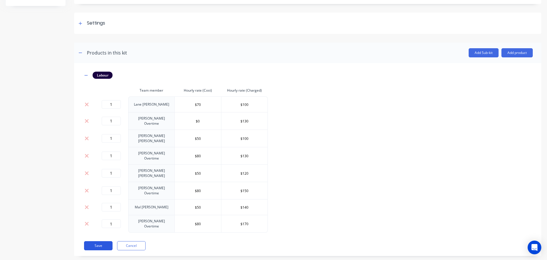
click at [93, 241] on button "Save" at bounding box center [98, 245] width 28 height 9
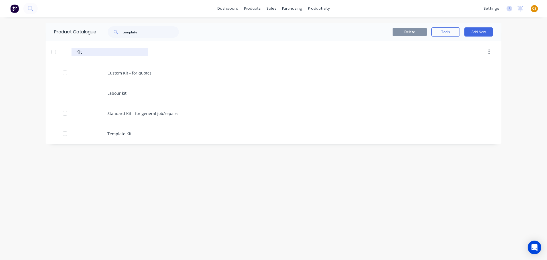
click at [75, 51] on div "Kit Kit" at bounding box center [110, 51] width 77 height 7
type input ".Kit"
click at [17, 110] on div "dashboard products sales purchasing productivity dashboard products Product Cat…" at bounding box center [273, 130] width 547 height 260
click at [64, 53] on icon "button" at bounding box center [64, 52] width 3 height 4
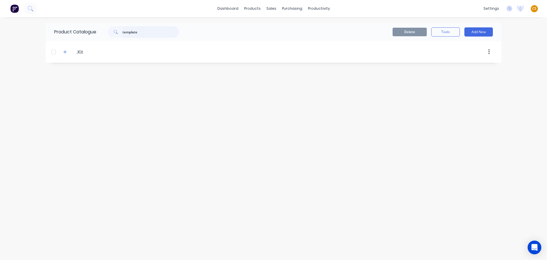
click at [128, 31] on input "template" at bounding box center [151, 31] width 56 height 11
click at [12, 122] on div "dashboard products sales purchasing productivity dashboard products Product Cat…" at bounding box center [273, 130] width 547 height 260
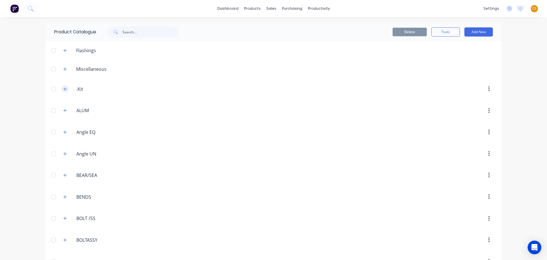
click at [63, 89] on icon "button" at bounding box center [64, 89] width 3 height 4
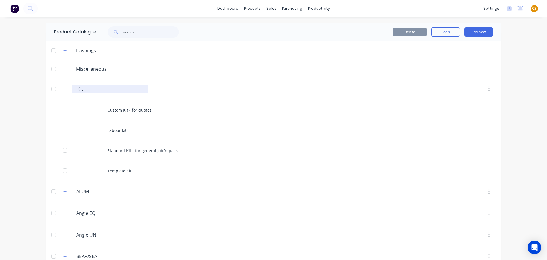
click at [87, 88] on input ".Kit" at bounding box center [110, 88] width 68 height 7
type input ".Kits"
click at [17, 146] on div "dashboard products sales purchasing productivity dashboard products Product Cat…" at bounding box center [273, 130] width 547 height 260
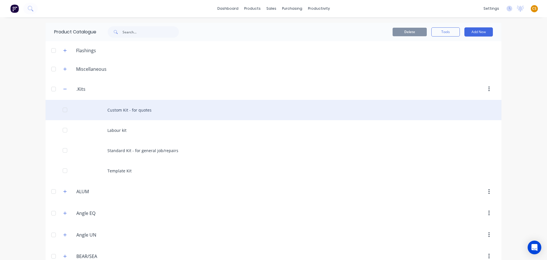
click at [130, 113] on div "Custom Kit - for quotes" at bounding box center [274, 110] width 456 height 20
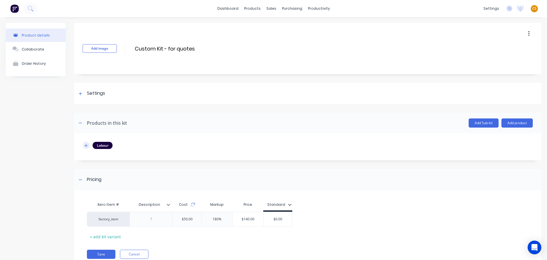
click at [86, 145] on icon "button" at bounding box center [86, 145] width 3 height 3
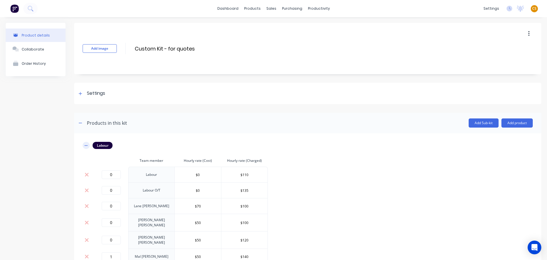
scroll to position [128, 0]
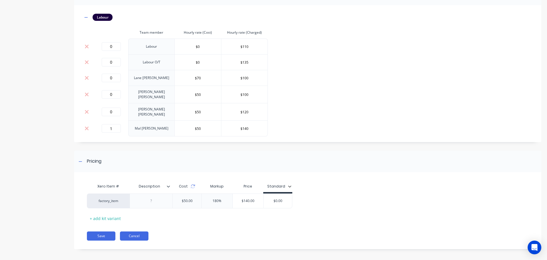
click at [133, 231] on button "Cancel" at bounding box center [134, 235] width 28 height 9
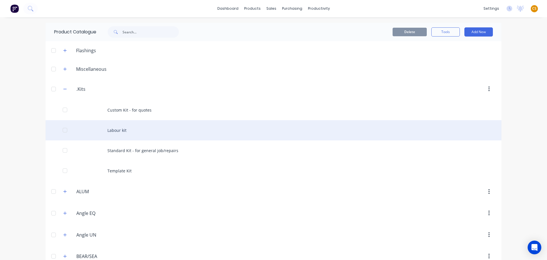
click at [119, 130] on div "Labour kit" at bounding box center [274, 130] width 456 height 20
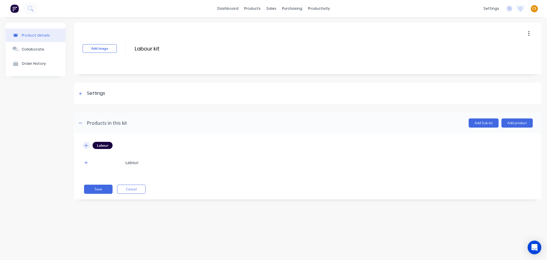
click at [86, 145] on icon "button" at bounding box center [85, 145] width 3 height 4
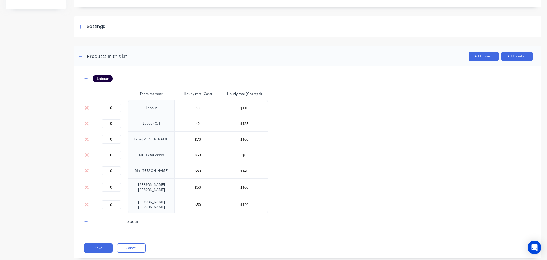
scroll to position [76, 0]
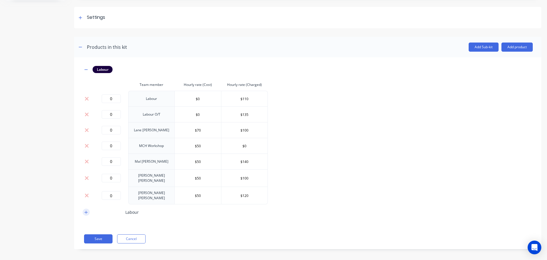
click at [86, 210] on icon "button" at bounding box center [86, 211] width 3 height 3
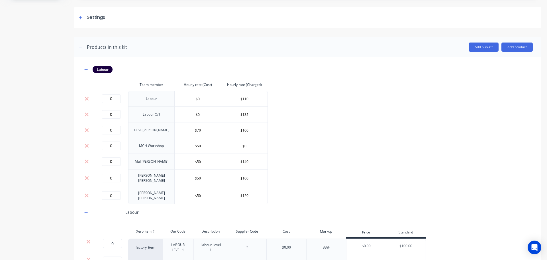
scroll to position [127, 0]
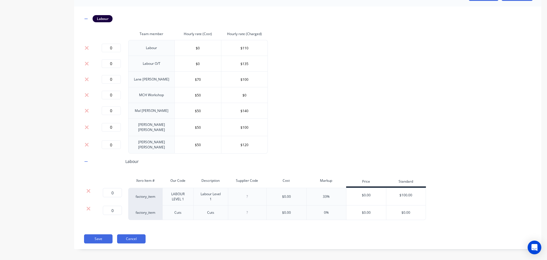
click at [136, 234] on button "Cancel" at bounding box center [131, 238] width 28 height 9
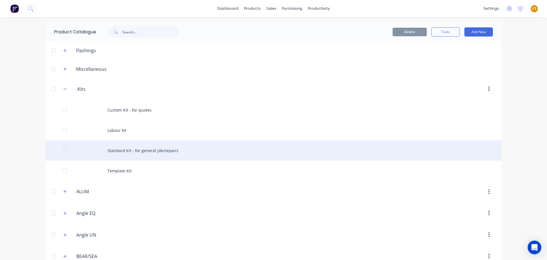
click at [125, 154] on div "Standard Kit - for general job/repairs" at bounding box center [274, 150] width 456 height 20
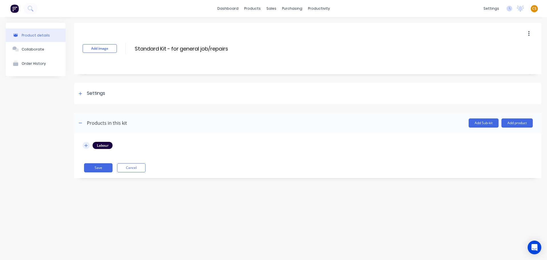
click at [85, 146] on icon "button" at bounding box center [85, 145] width 3 height 4
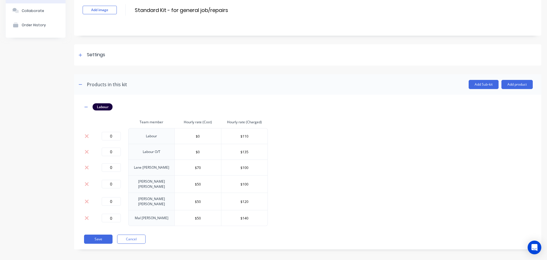
scroll to position [39, 0]
click at [126, 236] on button "Cancel" at bounding box center [131, 238] width 28 height 9
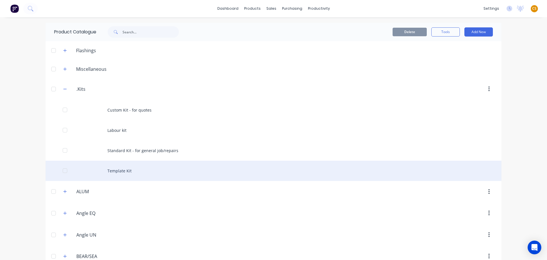
click at [117, 173] on div "Template Kit" at bounding box center [274, 170] width 456 height 20
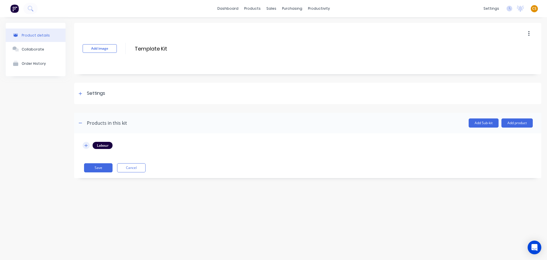
click at [85, 145] on icon "button" at bounding box center [86, 145] width 3 height 3
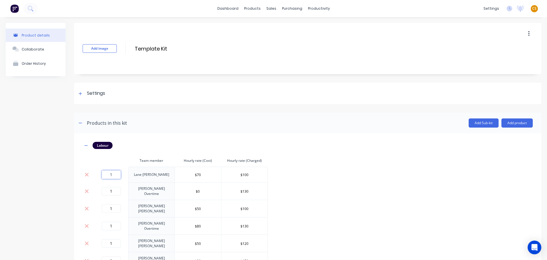
drag, startPoint x: 113, startPoint y: 174, endPoint x: 89, endPoint y: 174, distance: 23.4
click at [89, 174] on tr "1 [PERSON_NAME] $70 $100" at bounding box center [175, 174] width 185 height 16
type input "0"
drag, startPoint x: 113, startPoint y: 189, endPoint x: 94, endPoint y: 191, distance: 19.1
click at [94, 191] on td "1" at bounding box center [111, 190] width 34 height 17
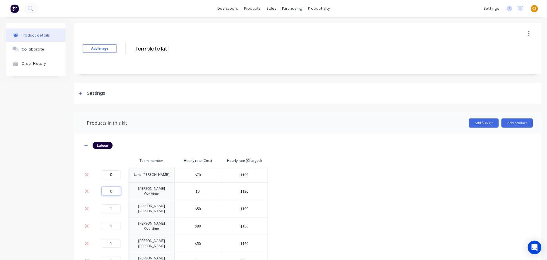
type input "0"
drag, startPoint x: 116, startPoint y: 207, endPoint x: 94, endPoint y: 207, distance: 21.4
click at [95, 207] on td "1" at bounding box center [111, 207] width 34 height 17
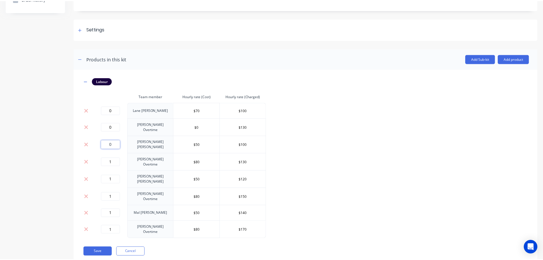
scroll to position [70, 0]
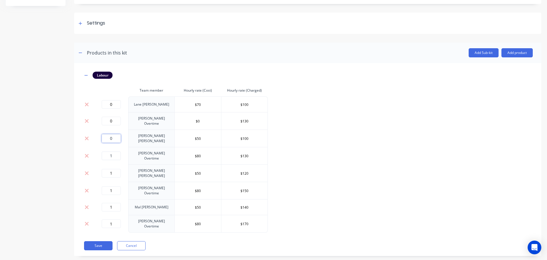
type input "0"
drag, startPoint x: 115, startPoint y: 151, endPoint x: 99, endPoint y: 151, distance: 16.5
click at [99, 151] on div "1" at bounding box center [111, 155] width 30 height 9
type input "0"
drag, startPoint x: 113, startPoint y: 167, endPoint x: 93, endPoint y: 167, distance: 19.1
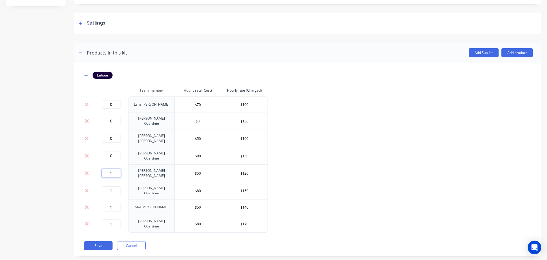
click at [93, 167] on tr "1 [PERSON_NAME] $50 $120" at bounding box center [175, 172] width 185 height 17
type input "0"
drag, startPoint x: 116, startPoint y: 183, endPoint x: 101, endPoint y: 183, distance: 15.1
click at [101, 186] on div "1" at bounding box center [111, 190] width 30 height 9
type input "0"
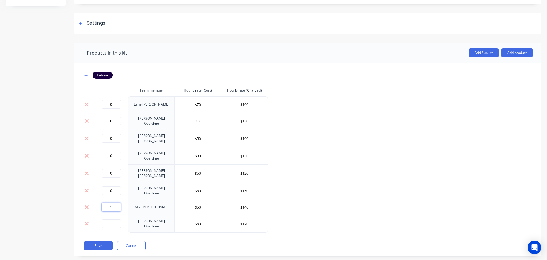
drag, startPoint x: 115, startPoint y: 199, endPoint x: 97, endPoint y: 201, distance: 18.0
click at [94, 200] on td "1" at bounding box center [111, 207] width 34 height 16
type input "0"
drag, startPoint x: 113, startPoint y: 213, endPoint x: 99, endPoint y: 215, distance: 14.8
click at [98, 219] on div "1" at bounding box center [111, 223] width 30 height 9
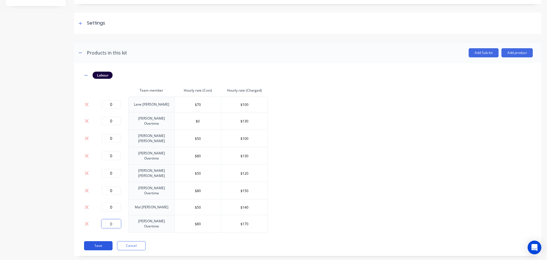
type input "0"
drag, startPoint x: 97, startPoint y: 235, endPoint x: 225, endPoint y: 213, distance: 129.2
click at [97, 241] on button "Save" at bounding box center [98, 245] width 28 height 9
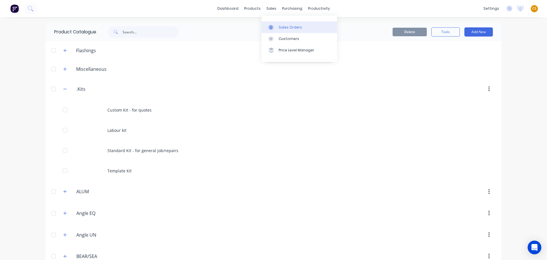
click at [285, 25] on div "Sales Orders" at bounding box center [290, 27] width 23 height 5
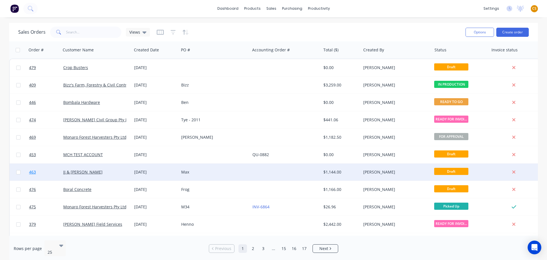
click at [43, 173] on link "463" at bounding box center [46, 171] width 34 height 17
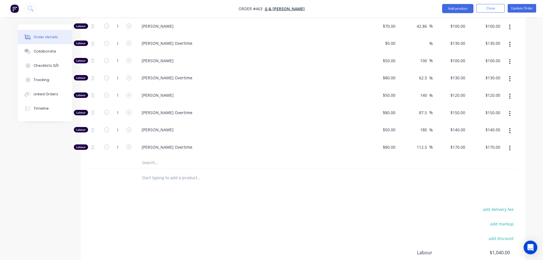
scroll to position [242, 0]
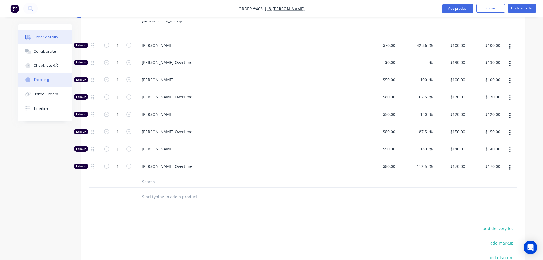
click at [42, 81] on div "Tracking" at bounding box center [42, 79] width 16 height 5
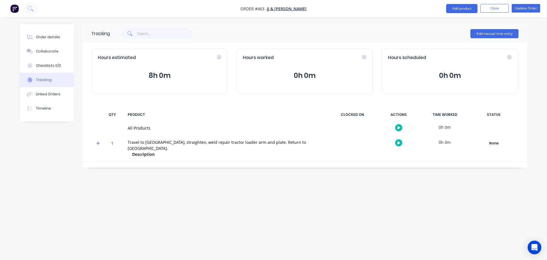
click at [98, 142] on icon at bounding box center [97, 142] width 3 height 3
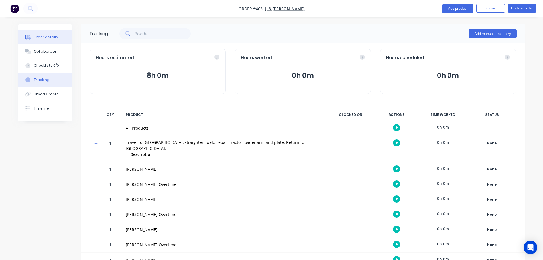
click at [42, 38] on div "Order details" at bounding box center [46, 36] width 24 height 5
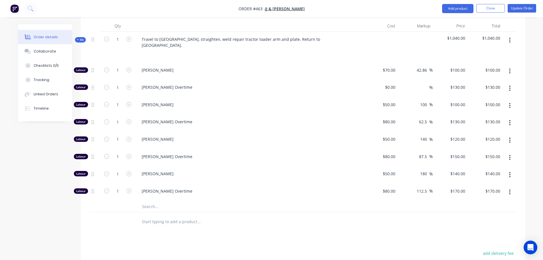
scroll to position [216, 0]
click at [107, 68] on icon "button" at bounding box center [106, 70] width 5 height 5
type input "0"
type input "$0.00"
click at [108, 85] on icon "button" at bounding box center [106, 87] width 5 height 5
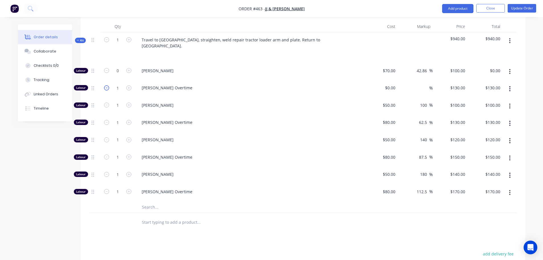
type input "0"
type input "$0.00"
click at [107, 102] on icon "button" at bounding box center [106, 104] width 5 height 5
type input "0"
type input "$0.00"
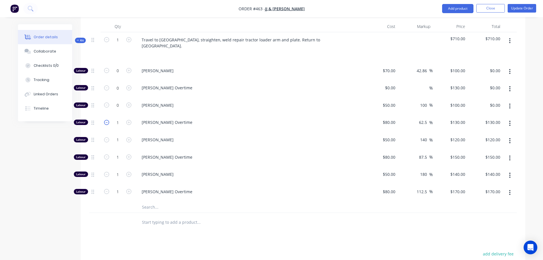
click at [107, 120] on icon "button" at bounding box center [106, 122] width 5 height 5
type input "0"
type input "$0.00"
click at [105, 137] on icon "button" at bounding box center [106, 139] width 5 height 5
type input "0"
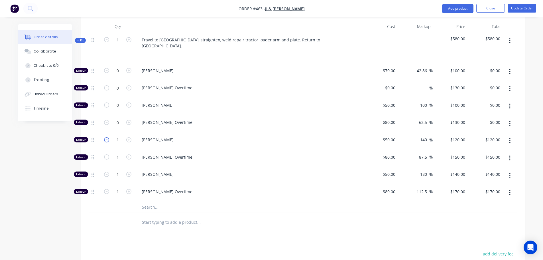
type input "$0.00"
click at [106, 154] on icon "button" at bounding box center [106, 156] width 5 height 5
type input "0"
type input "$0.00"
click at [107, 172] on icon "button" at bounding box center [106, 174] width 5 height 5
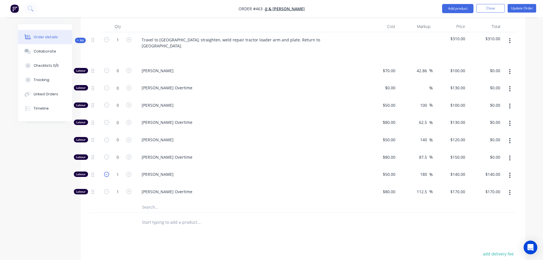
type input "0"
type input "$0.00"
click at [105, 189] on icon "button" at bounding box center [106, 191] width 5 height 5
type input "0"
type input "$0.00"
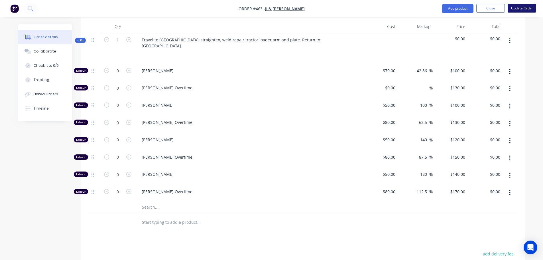
click at [519, 9] on button "Update Order" at bounding box center [521, 8] width 28 height 9
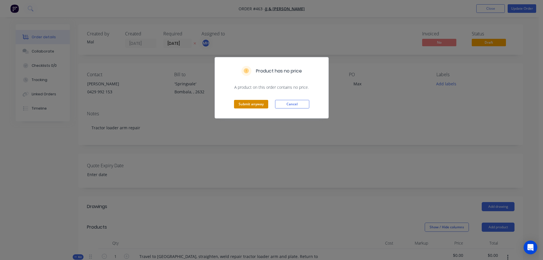
click at [255, 104] on button "Submit anyway" at bounding box center [251, 104] width 34 height 9
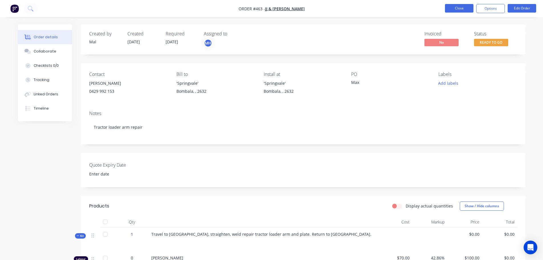
click at [452, 8] on button "Close" at bounding box center [459, 8] width 28 height 9
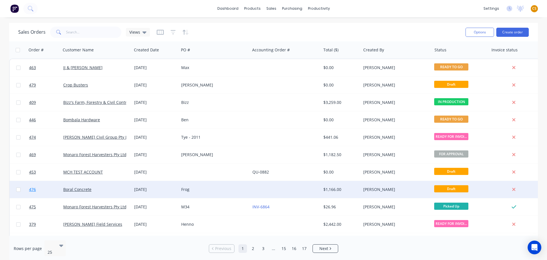
click at [41, 188] on link "476" at bounding box center [46, 189] width 34 height 17
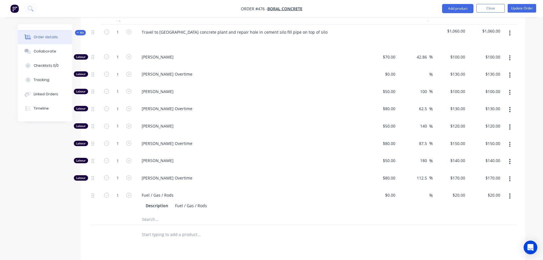
scroll to position [256, 0]
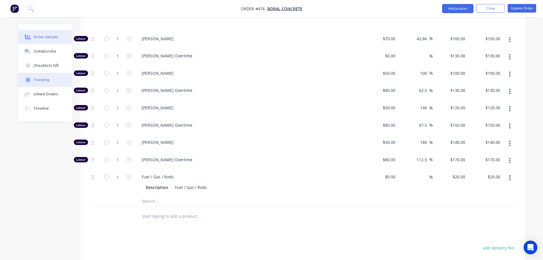
click at [46, 80] on div "Tracking" at bounding box center [42, 79] width 16 height 5
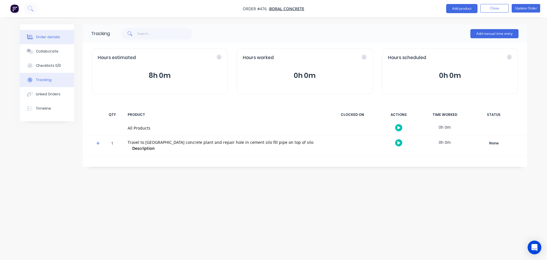
click at [48, 41] on button "Order details" at bounding box center [47, 37] width 54 height 14
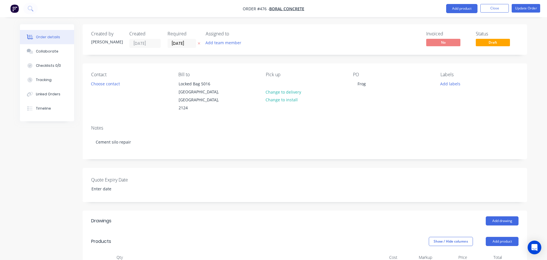
type input "$70.00"
type input "42.86"
type input "$100.00"
type input "$130.00"
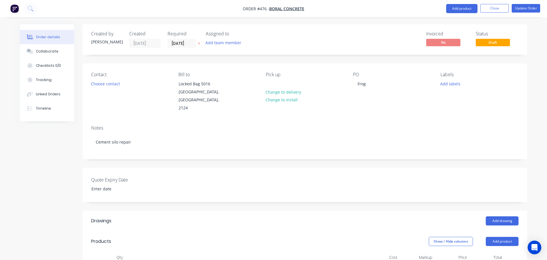
type input "$130.00"
type input "$50.00"
type input "100"
type input "$100.00"
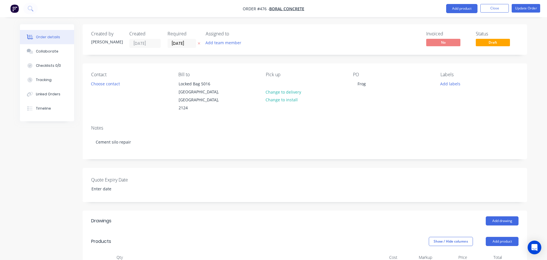
type input "$80.00"
type input "62.5"
type input "$130.00"
type input "$50.00"
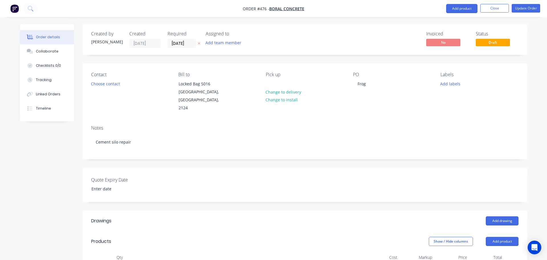
type input "140"
type input "$120.00"
type input "$80.00"
type input "87.5"
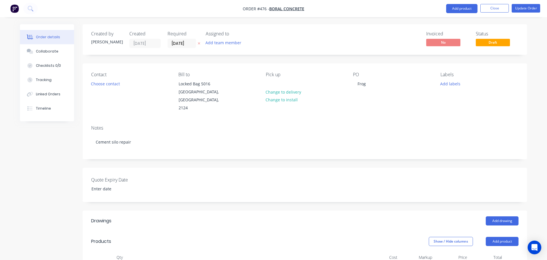
type input "$150.00"
type input "$50.00"
type input "180"
type input "$140.00"
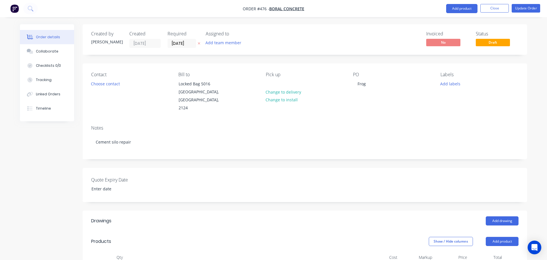
type input "$140.00"
type input "$80.00"
type input "112.5"
type input "$170.00"
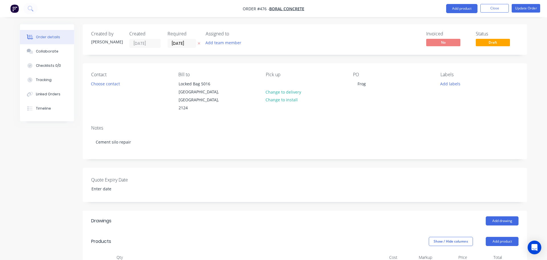
type input "$20.00"
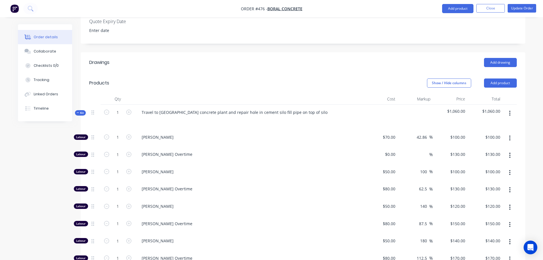
scroll to position [256, 0]
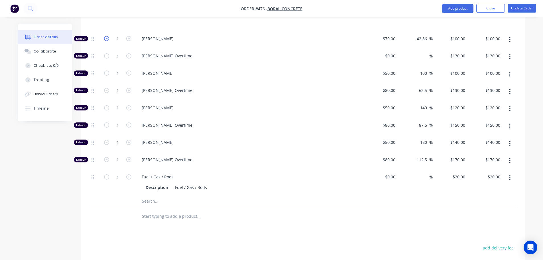
click at [105, 36] on icon "button" at bounding box center [106, 38] width 5 height 5
type input "0"
type input "$0.00"
click at [107, 53] on icon "button" at bounding box center [106, 55] width 5 height 5
type input "0"
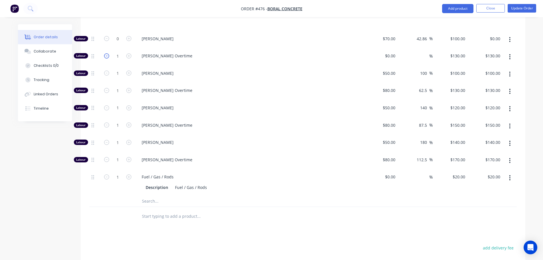
type input "$0.00"
click at [107, 70] on icon "button" at bounding box center [106, 72] width 5 height 5
type input "0"
type input "$0.00"
click at [107, 88] on icon "button" at bounding box center [106, 90] width 5 height 5
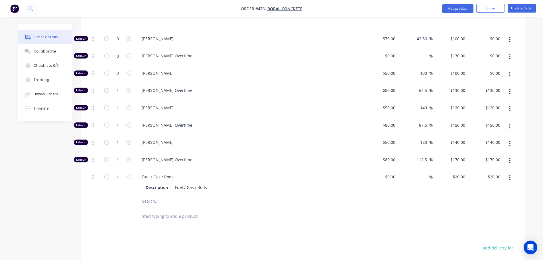
type input "0"
type input "$0.00"
click at [105, 105] on icon "button" at bounding box center [106, 107] width 5 height 5
type input "0"
type input "$0.00"
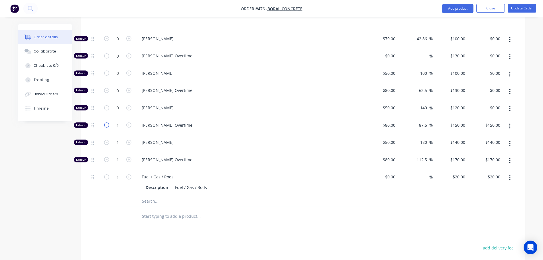
click at [106, 122] on icon "button" at bounding box center [106, 124] width 5 height 5
type input "0"
type input "$0.00"
click at [105, 140] on icon "button" at bounding box center [106, 142] width 5 height 5
type input "0"
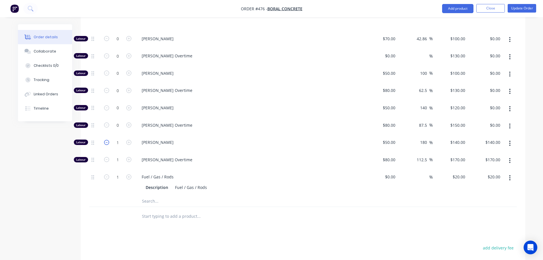
type input "$0.00"
click at [107, 157] on icon "button" at bounding box center [106, 159] width 5 height 5
type input "0"
type input "$0.00"
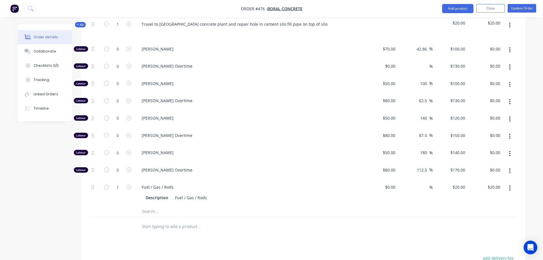
scroll to position [359, 0]
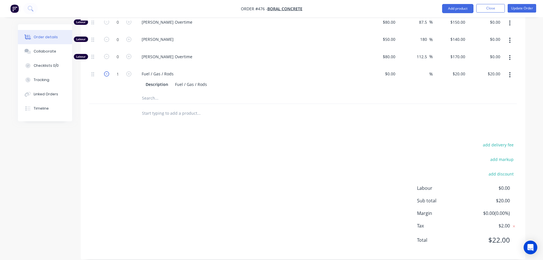
click at [107, 71] on icon "button" at bounding box center [106, 73] width 5 height 5
type input "0"
type input "$0.00"
drag, startPoint x: 130, startPoint y: 66, endPoint x: 136, endPoint y: 64, distance: 6.5
click at [130, 71] on icon "button" at bounding box center [128, 73] width 5 height 5
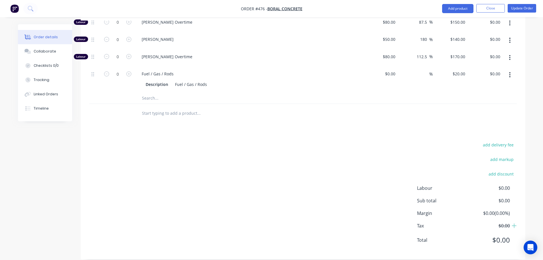
type input "1"
type input "$20.00"
click at [517, 9] on button "Update Order" at bounding box center [521, 8] width 28 height 9
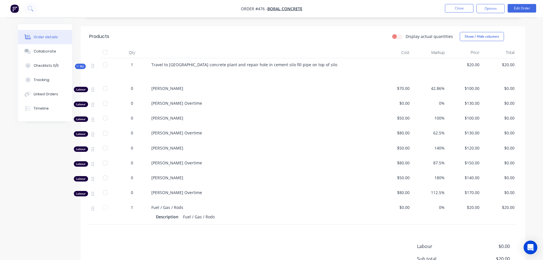
scroll to position [235, 0]
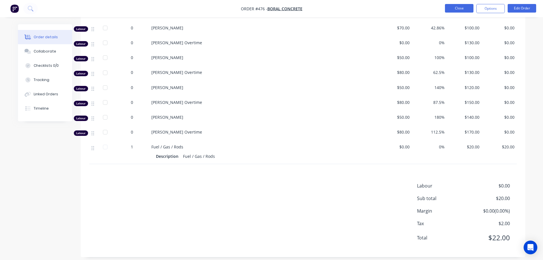
click at [456, 9] on button "Close" at bounding box center [459, 8] width 28 height 9
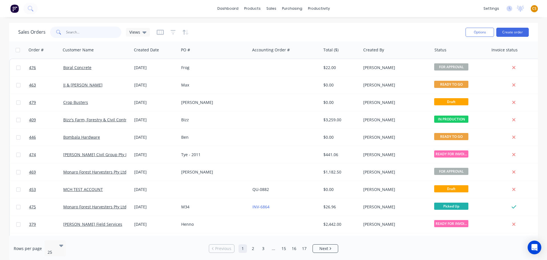
click at [71, 32] on input "text" at bounding box center [94, 31] width 56 height 11
type input "469"
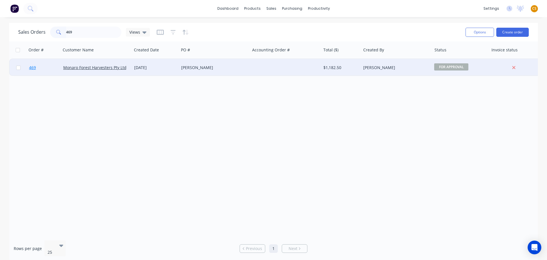
click at [41, 68] on link "469" at bounding box center [46, 67] width 34 height 17
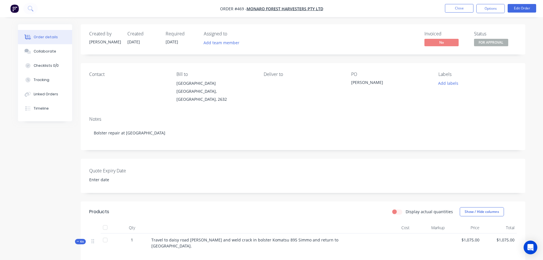
scroll to position [171, 0]
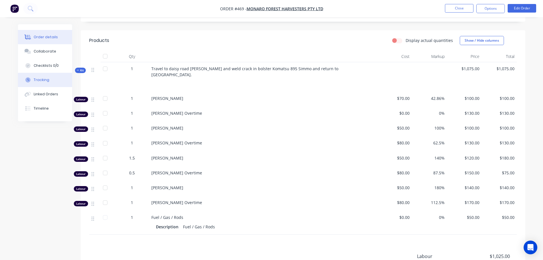
click at [44, 81] on div "Tracking" at bounding box center [42, 79] width 16 height 5
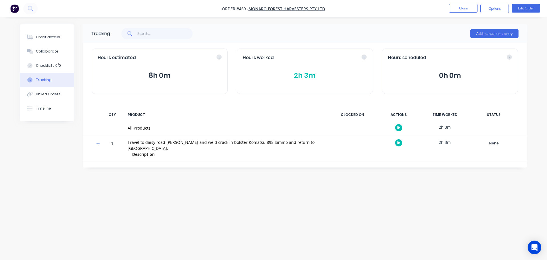
click at [98, 143] on icon at bounding box center [97, 142] width 3 height 3
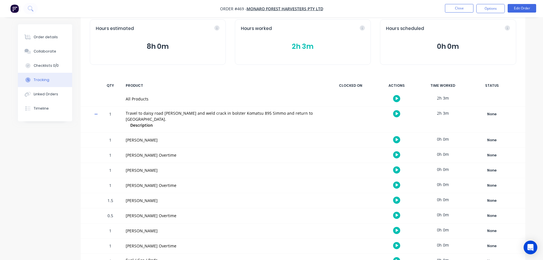
scroll to position [42, 0]
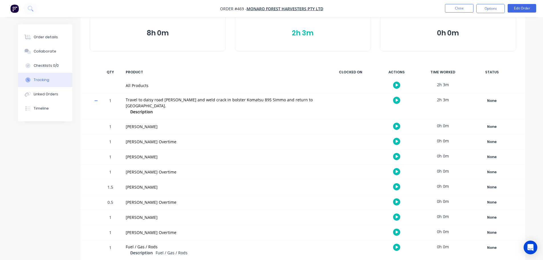
click at [309, 33] on button "2h 3m" at bounding box center [303, 33] width 124 height 11
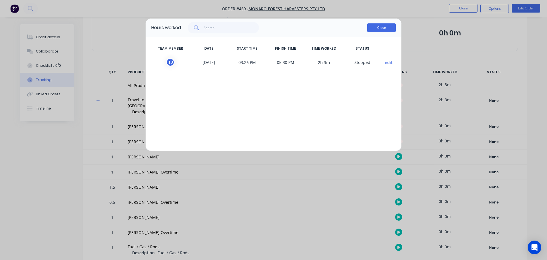
click at [374, 29] on button "Close" at bounding box center [381, 27] width 28 height 9
